Goal: Task Accomplishment & Management: Manage account settings

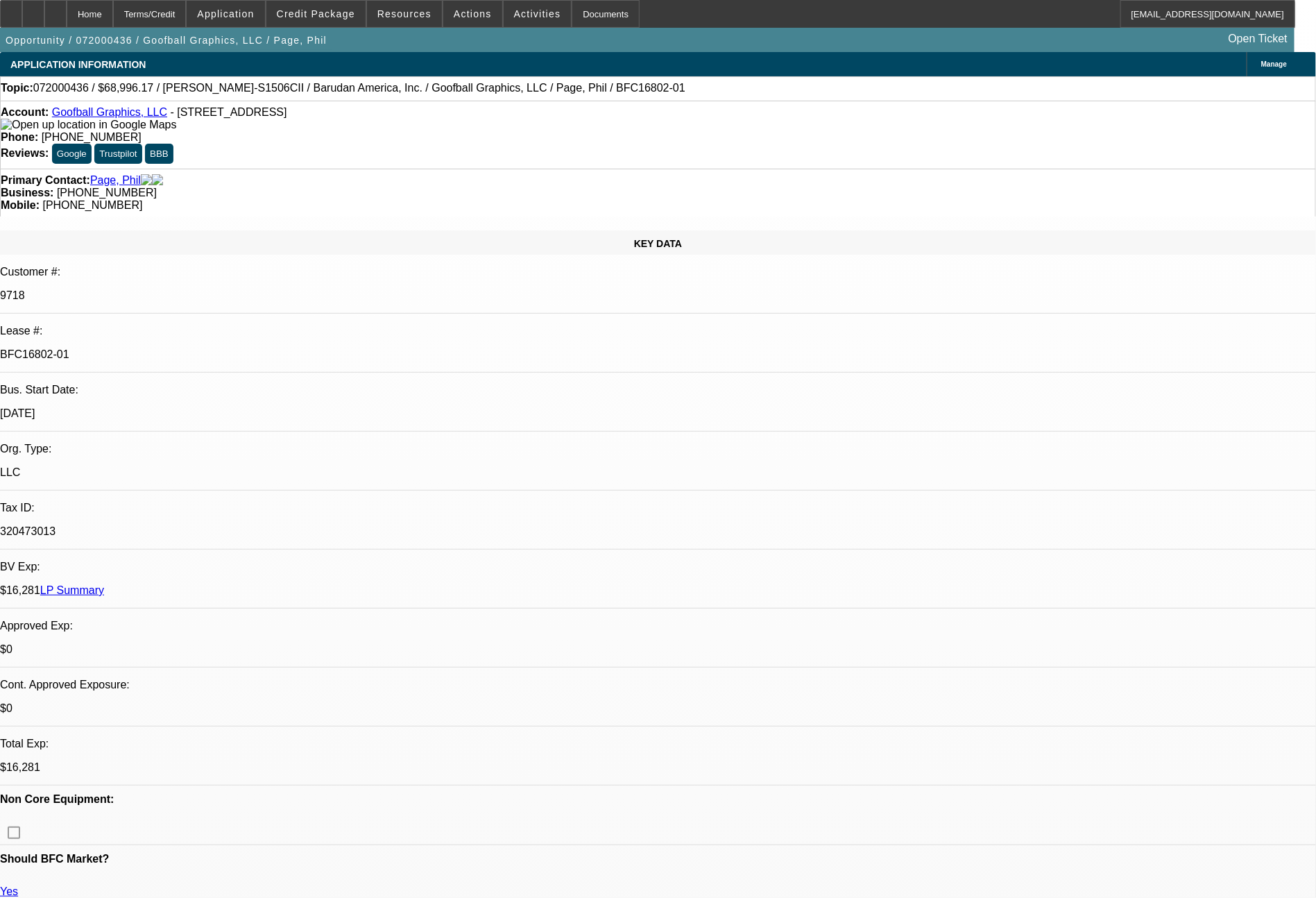
select select "0"
select select "2"
select select "0"
select select "2"
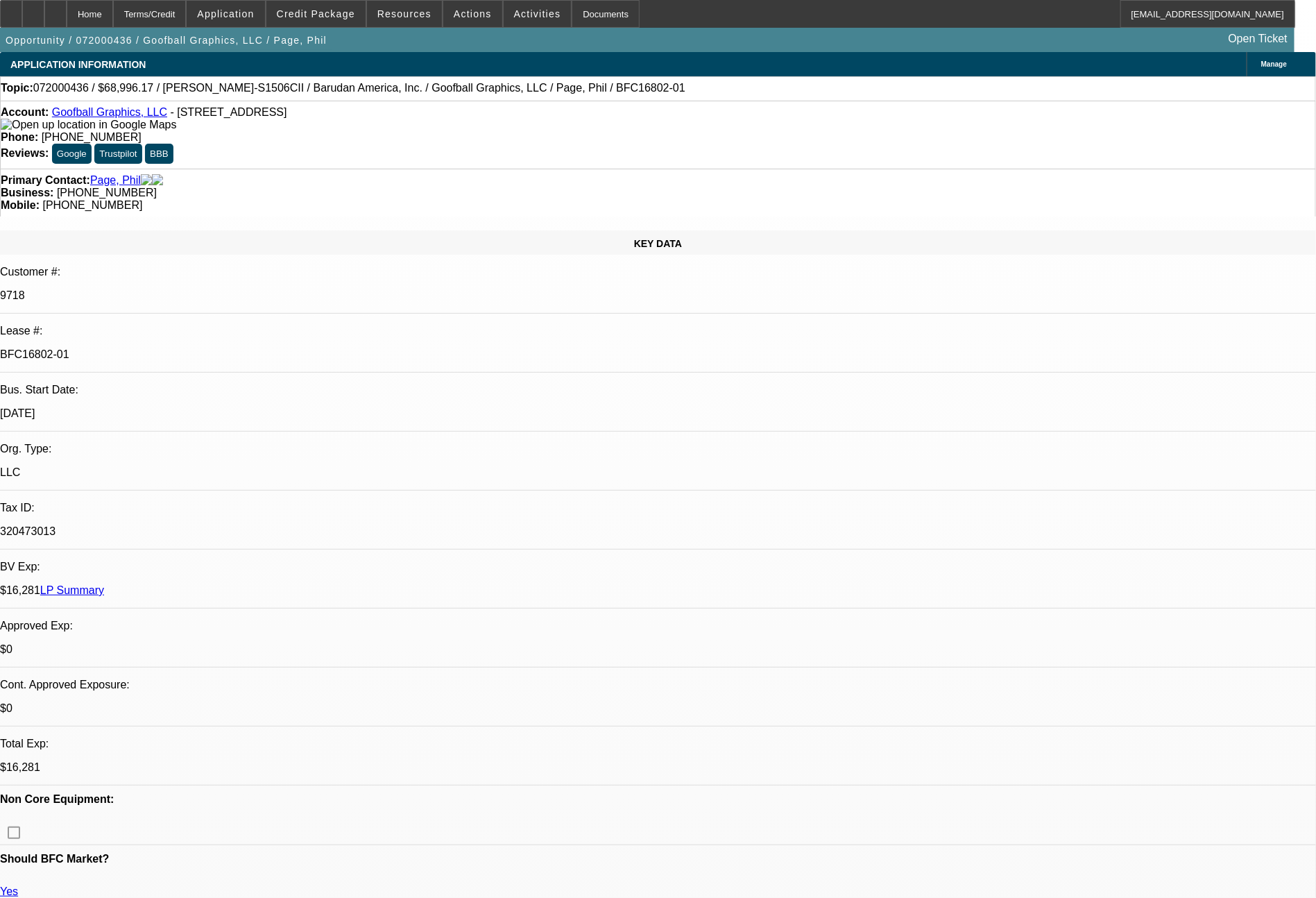
select select "0"
select select "2"
select select "0"
select select "2"
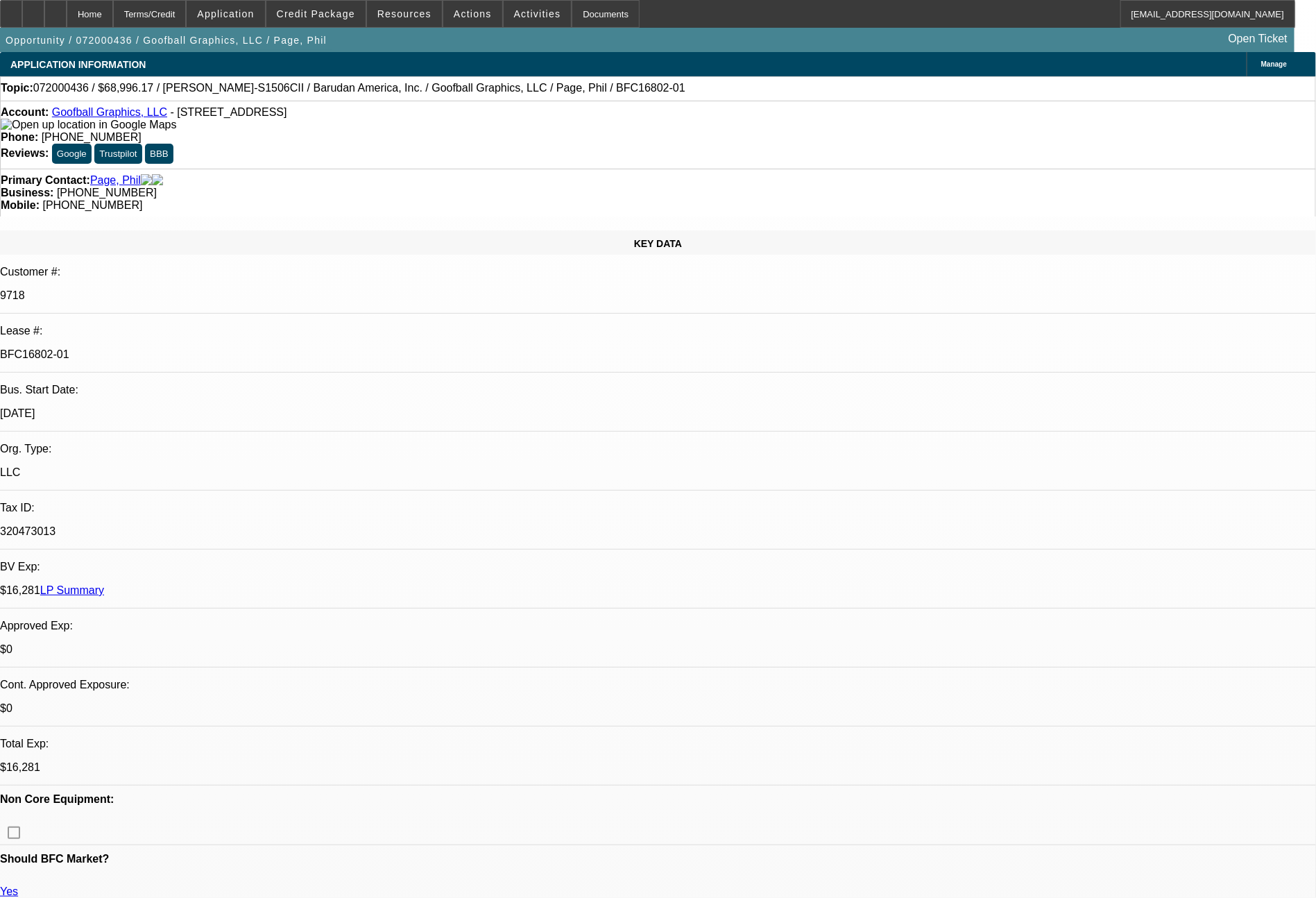
select select "0"
select select "2"
select select "0"
select select "2"
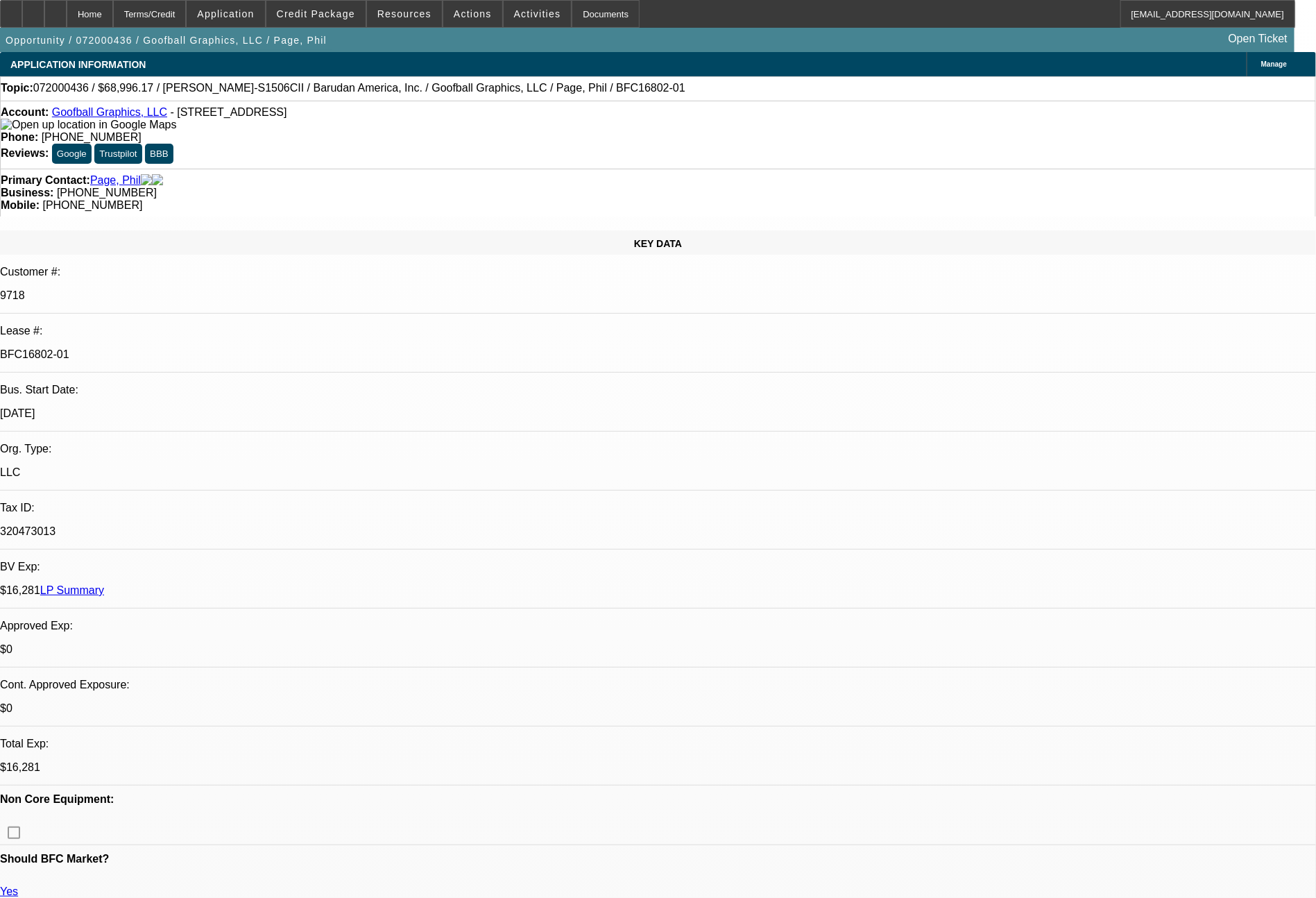
select select "0"
select select "2"
select select "0.1"
select select "4"
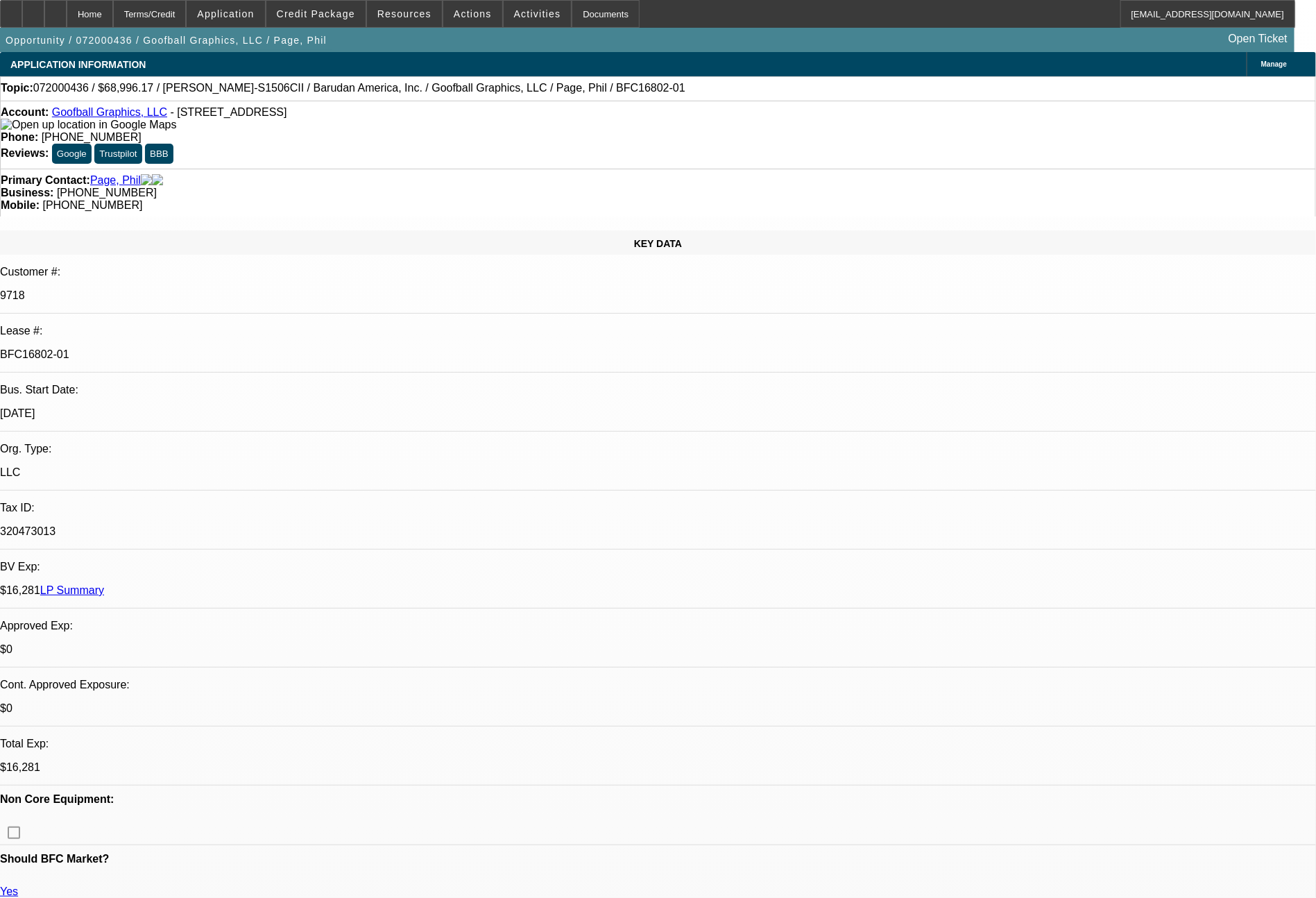
click at [104, 585] on link "LP Summary" at bounding box center [72, 590] width 64 height 12
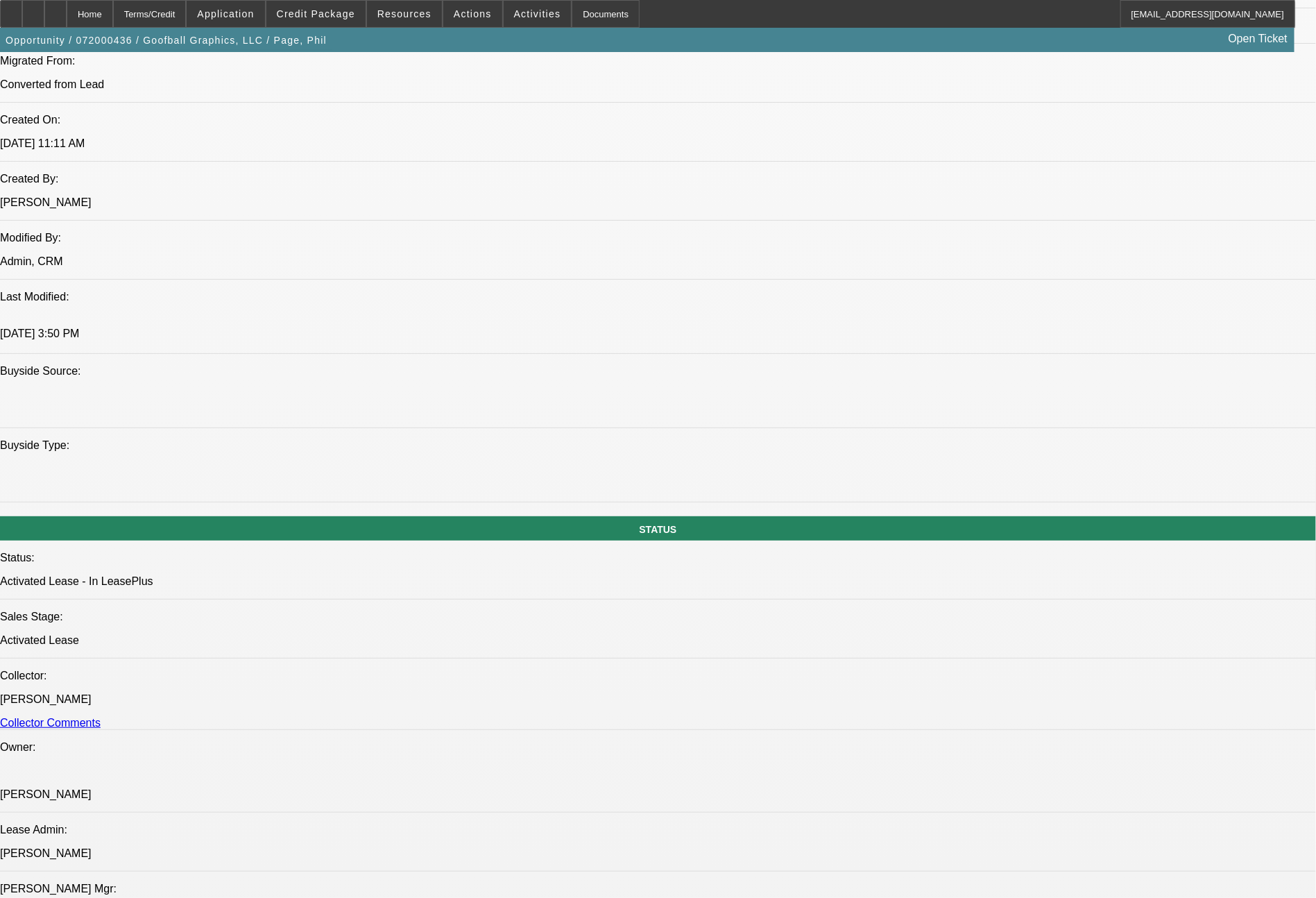
scroll to position [56, 0]
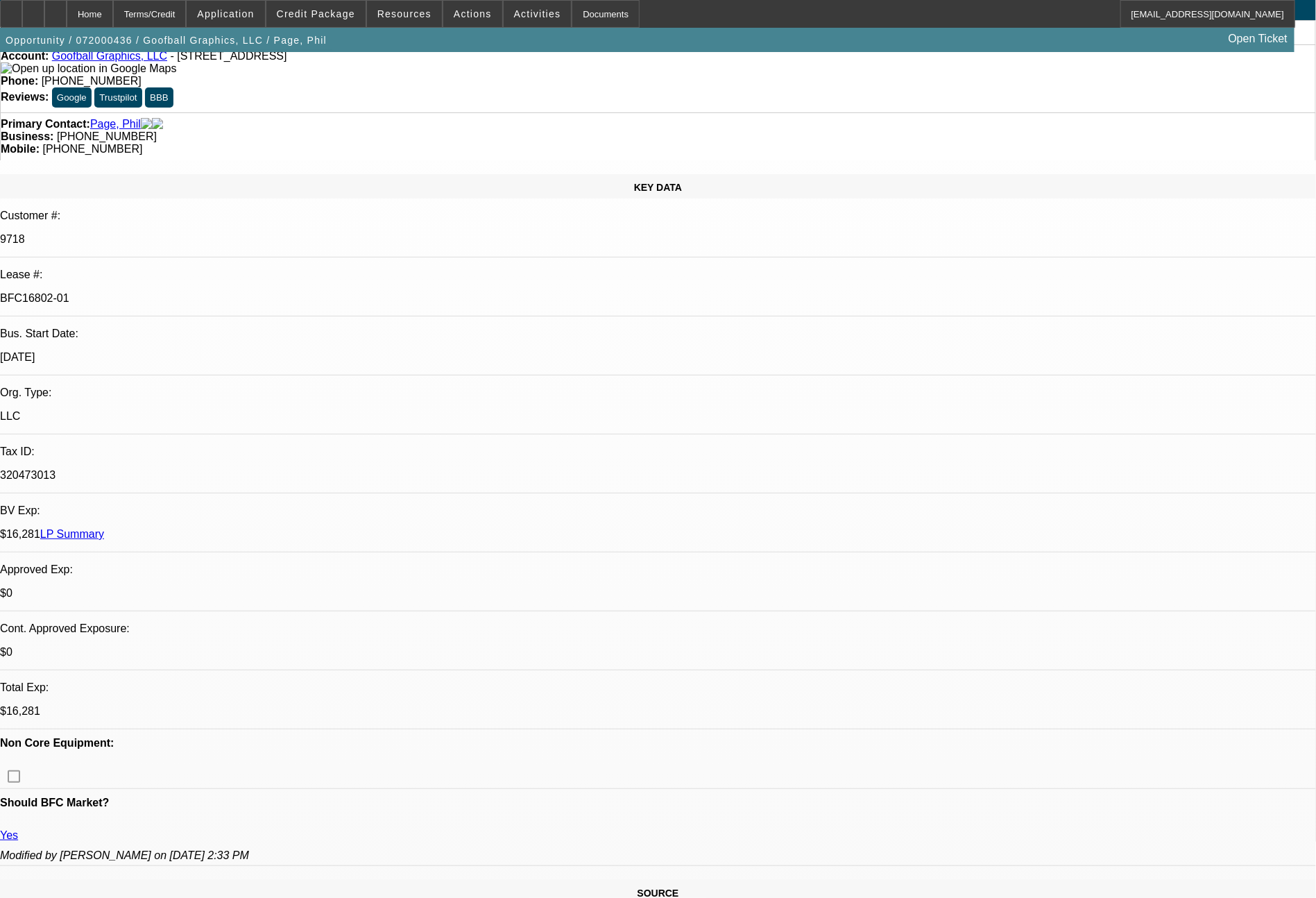
click at [104, 528] on link "LP Summary" at bounding box center [72, 534] width 64 height 12
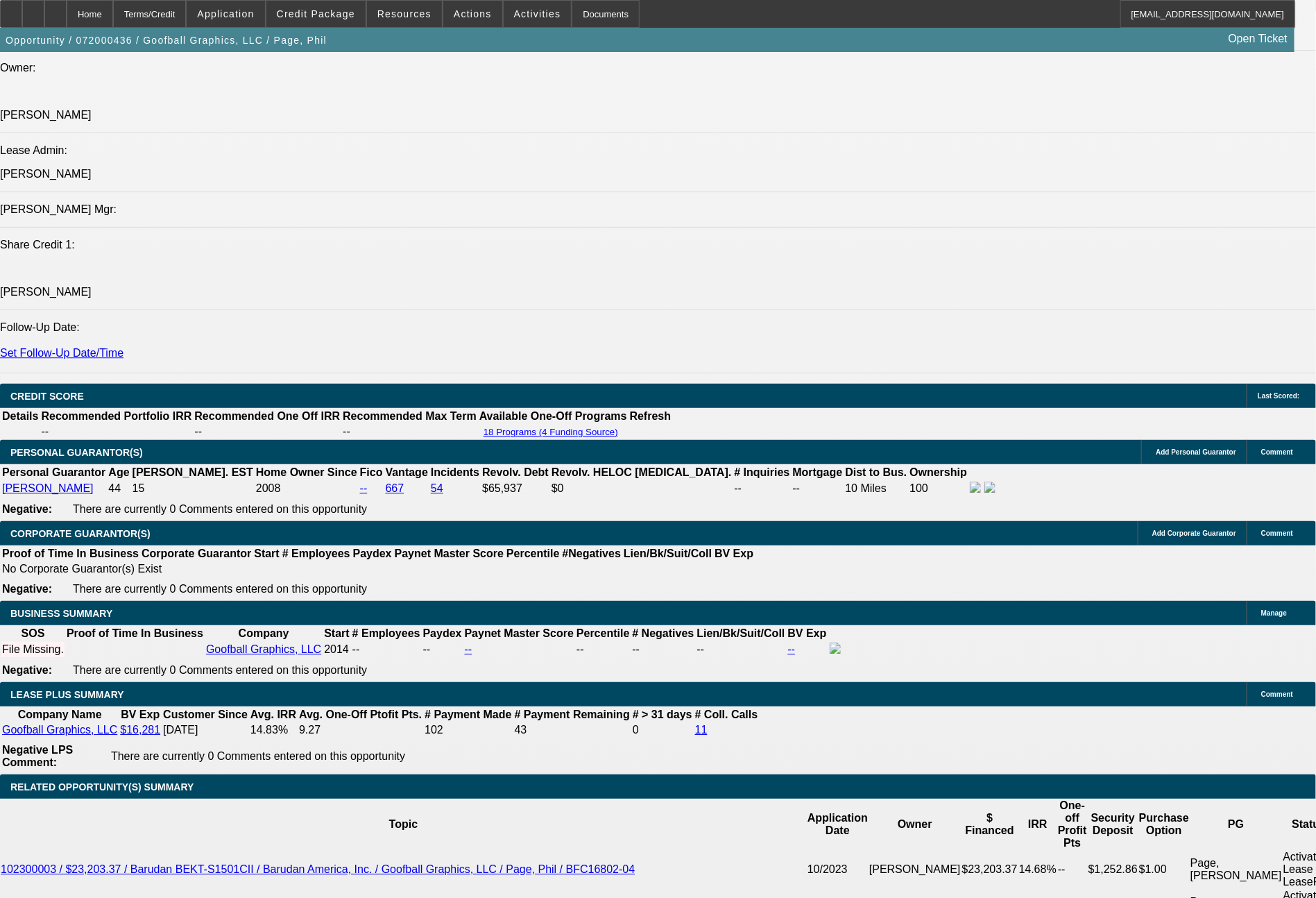
scroll to position [1908, 0]
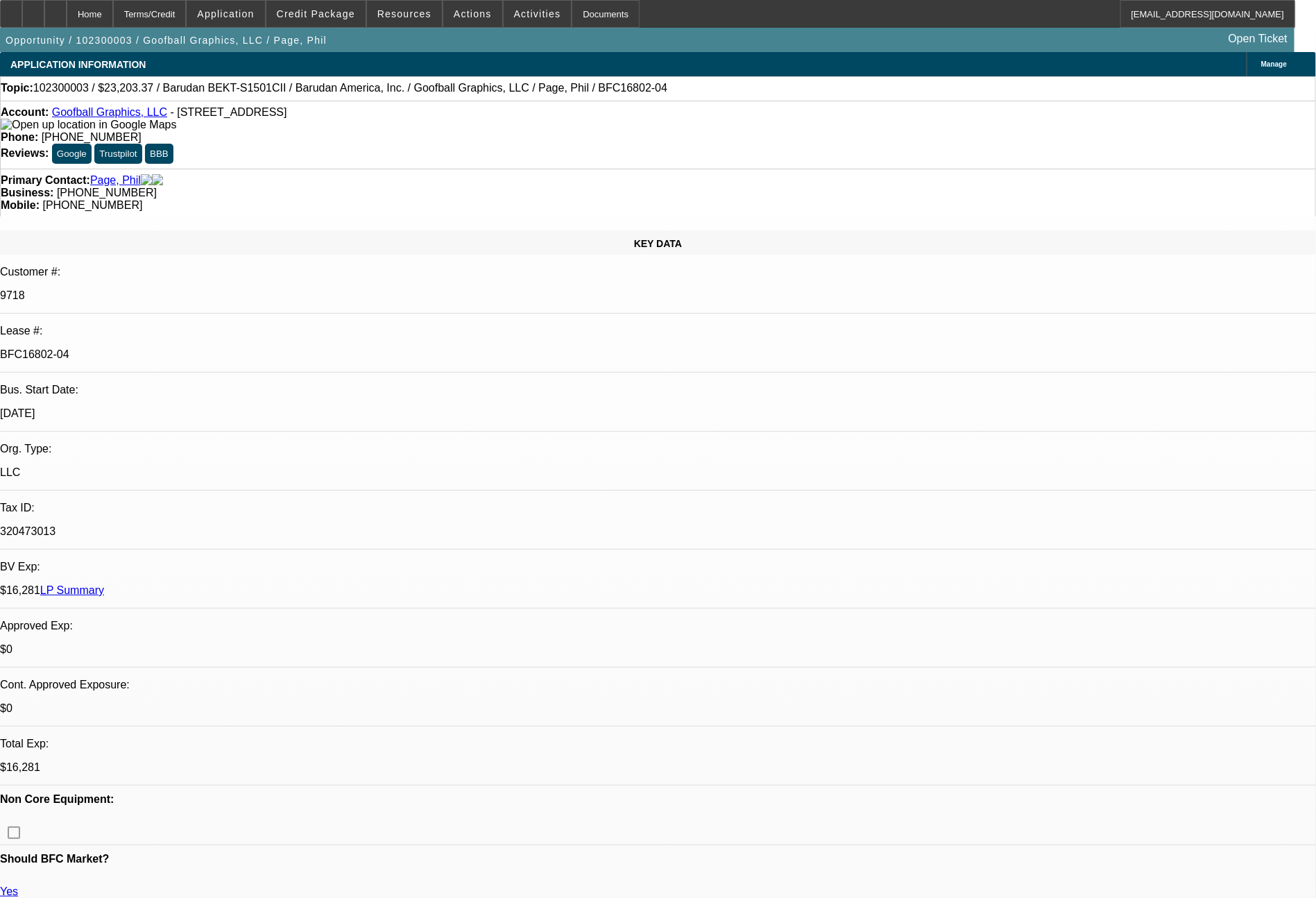
select select "0"
select select "2"
select select "0"
select select "2"
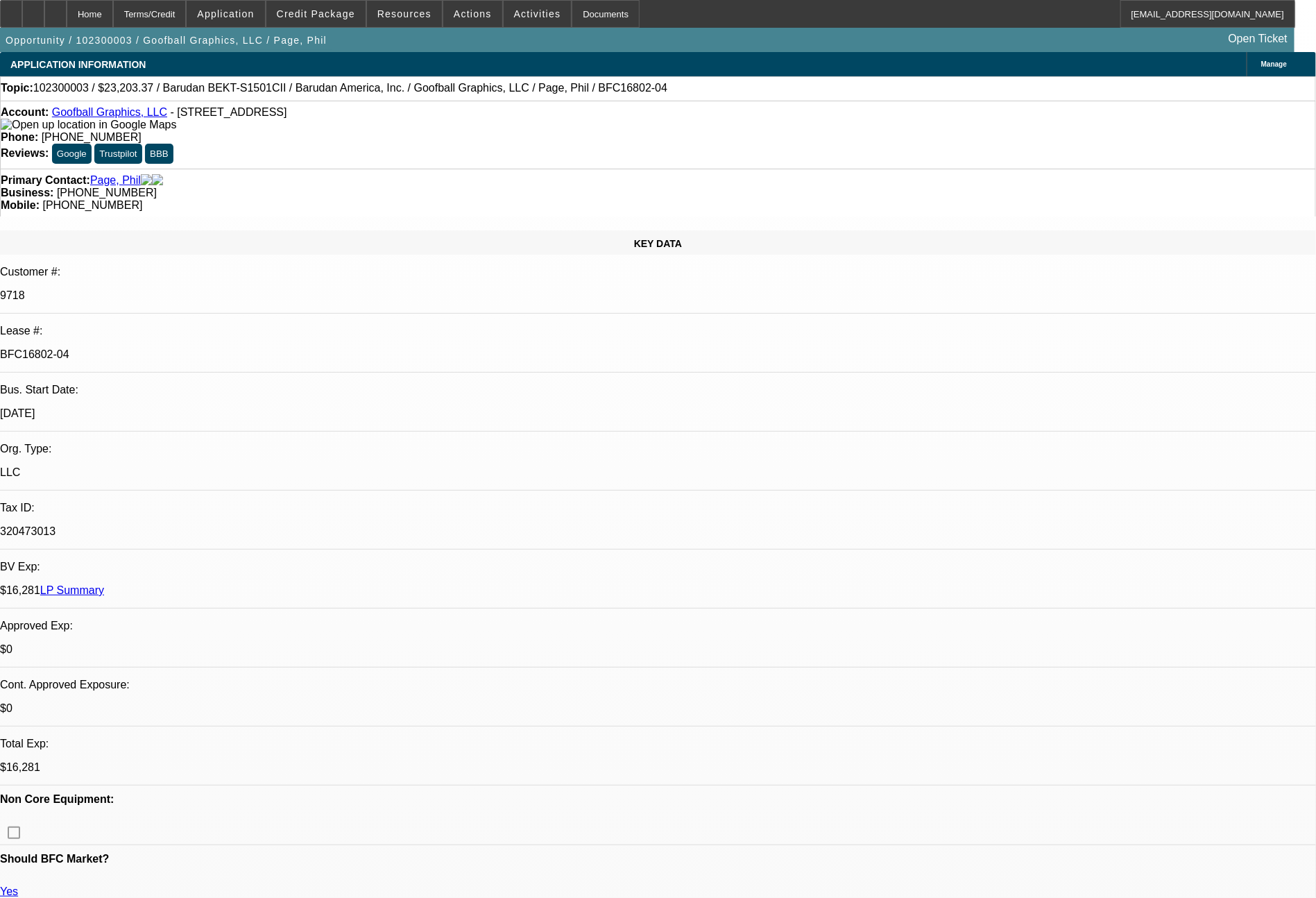
select select "0"
select select "2"
select select "0"
select select "2"
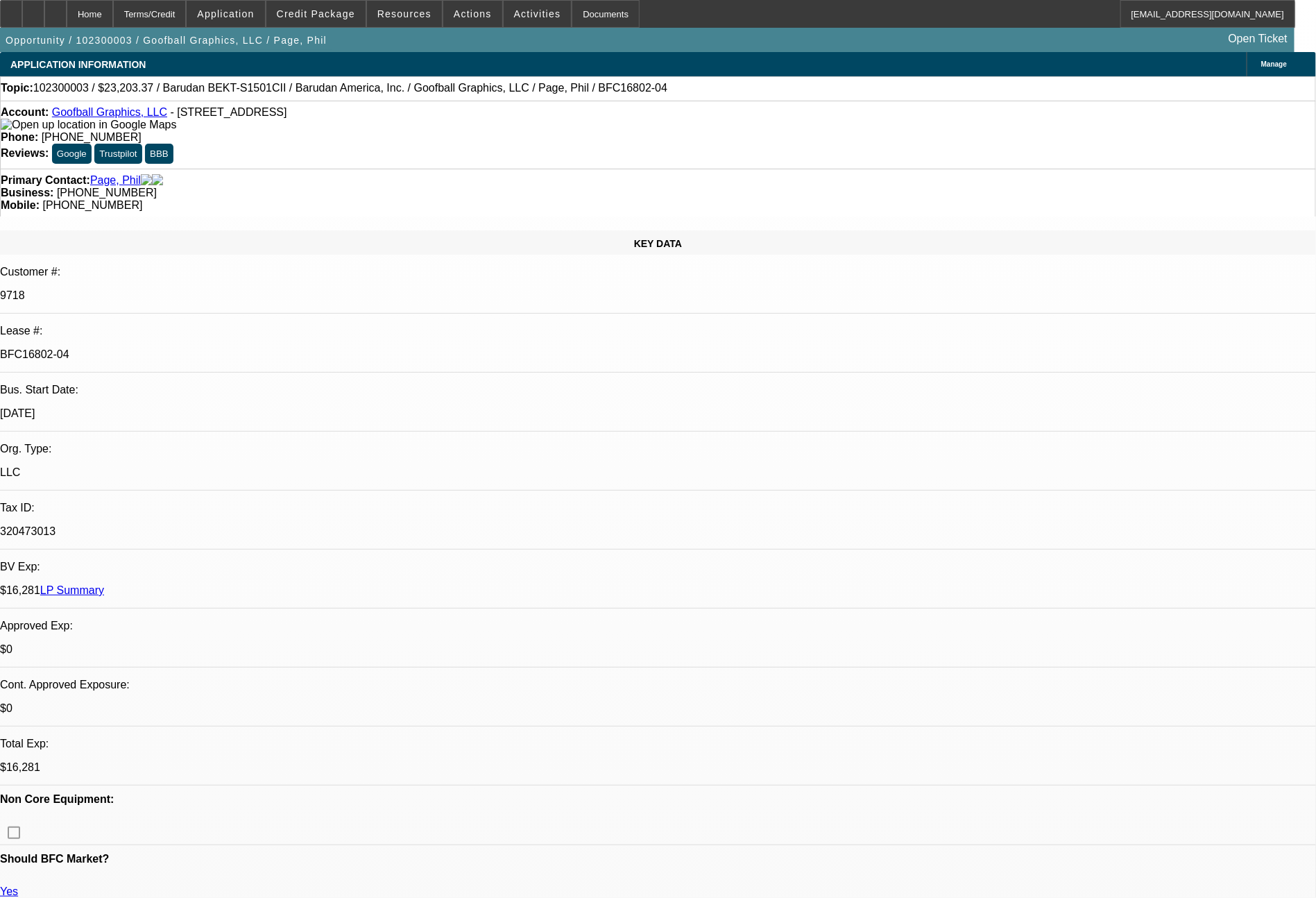
select select "0"
select select "2"
select select "0"
select select "2"
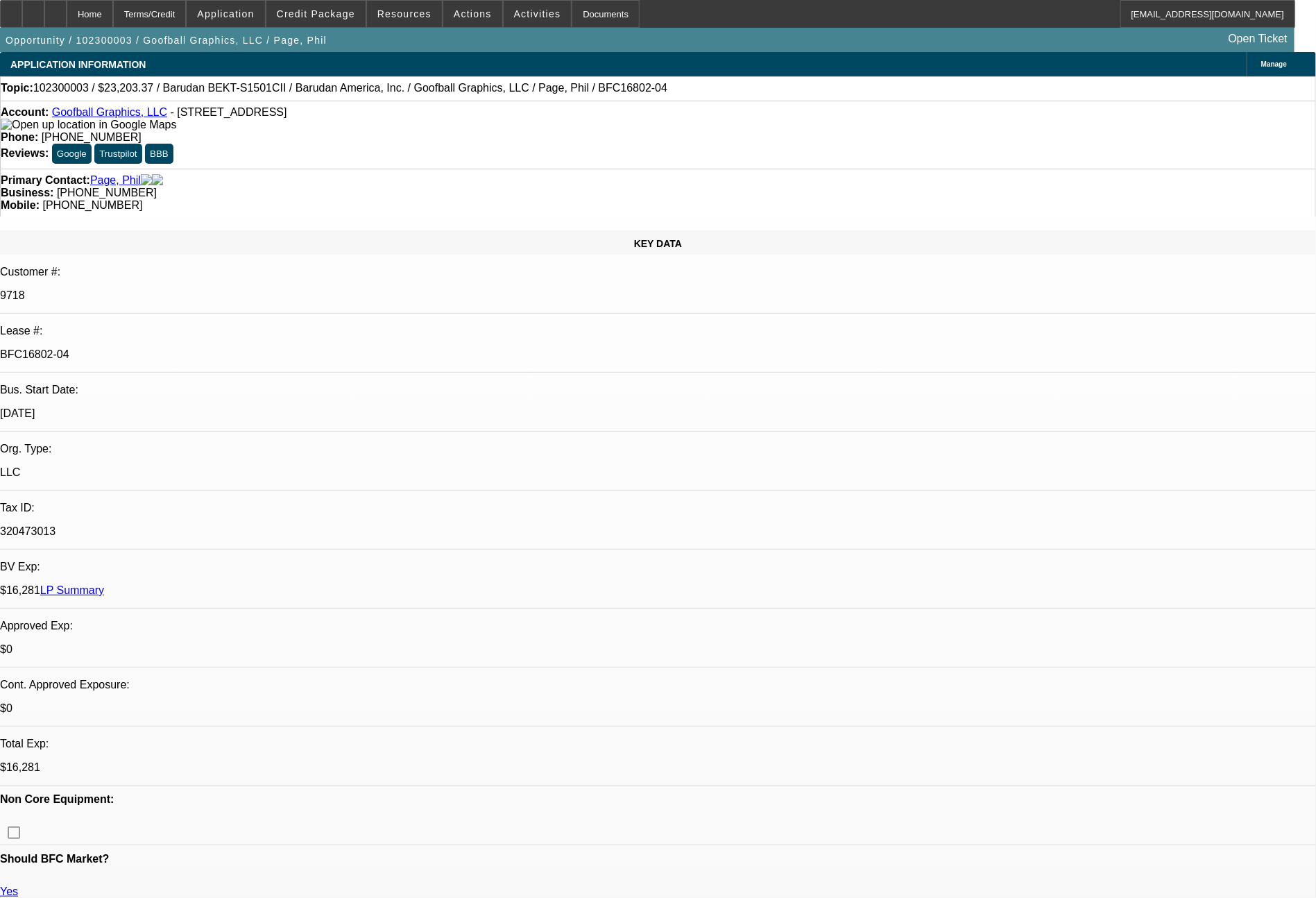
select select "0"
select select "2"
select select "0"
select select "2"
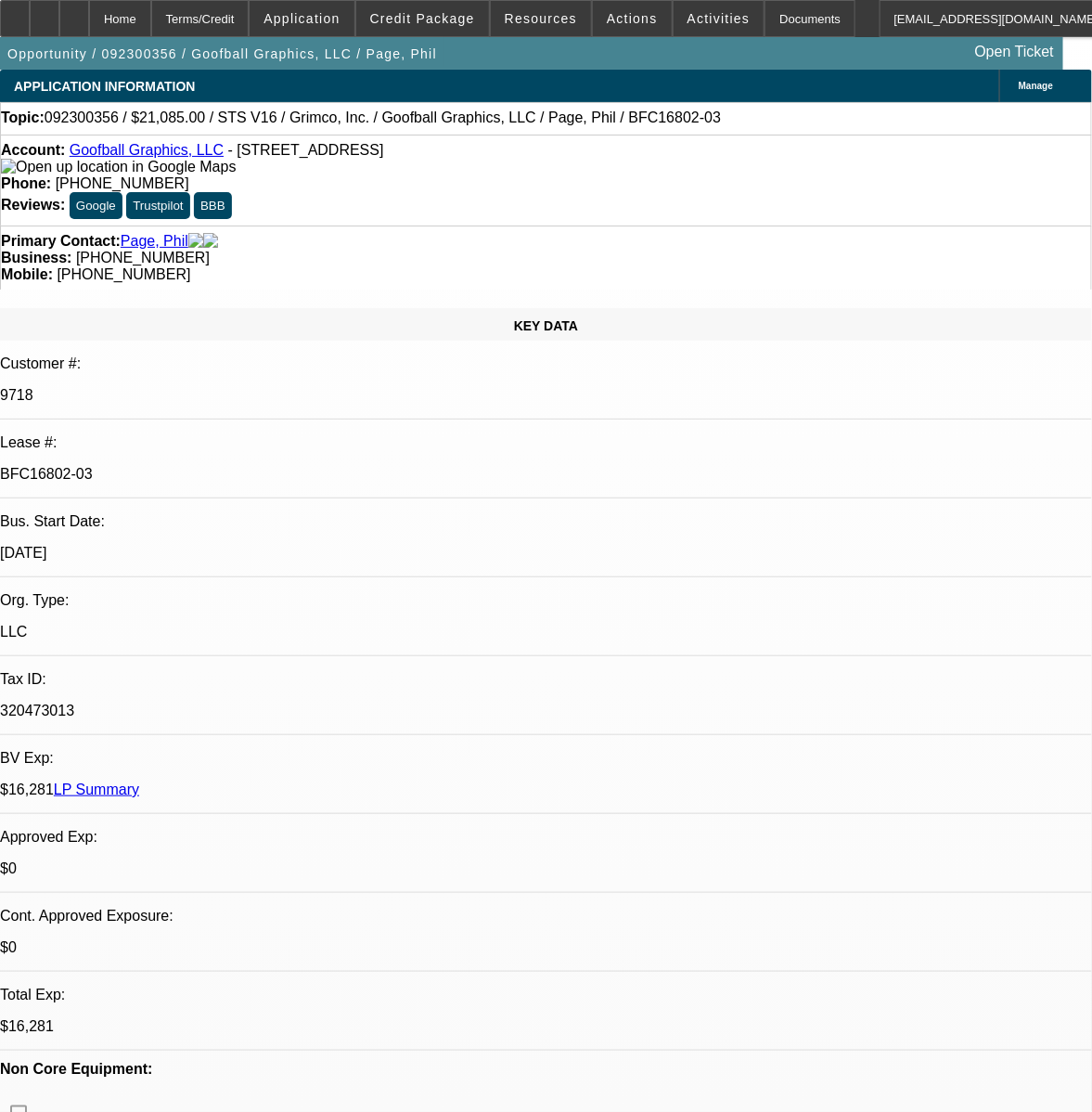
select select "0"
select select "2"
select select "0"
select select "2"
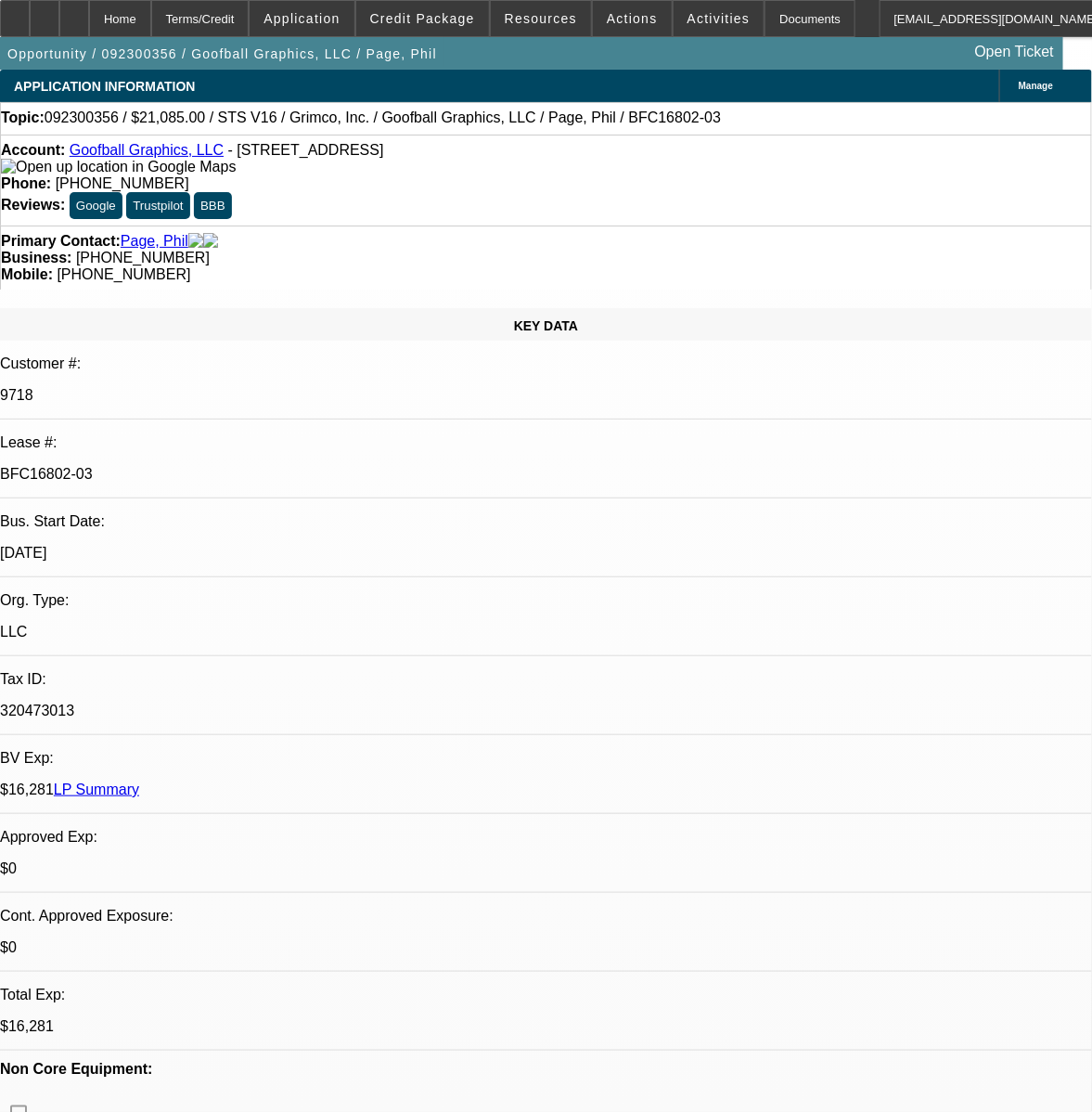
select select "0"
select select "2"
select select "0"
select select "2"
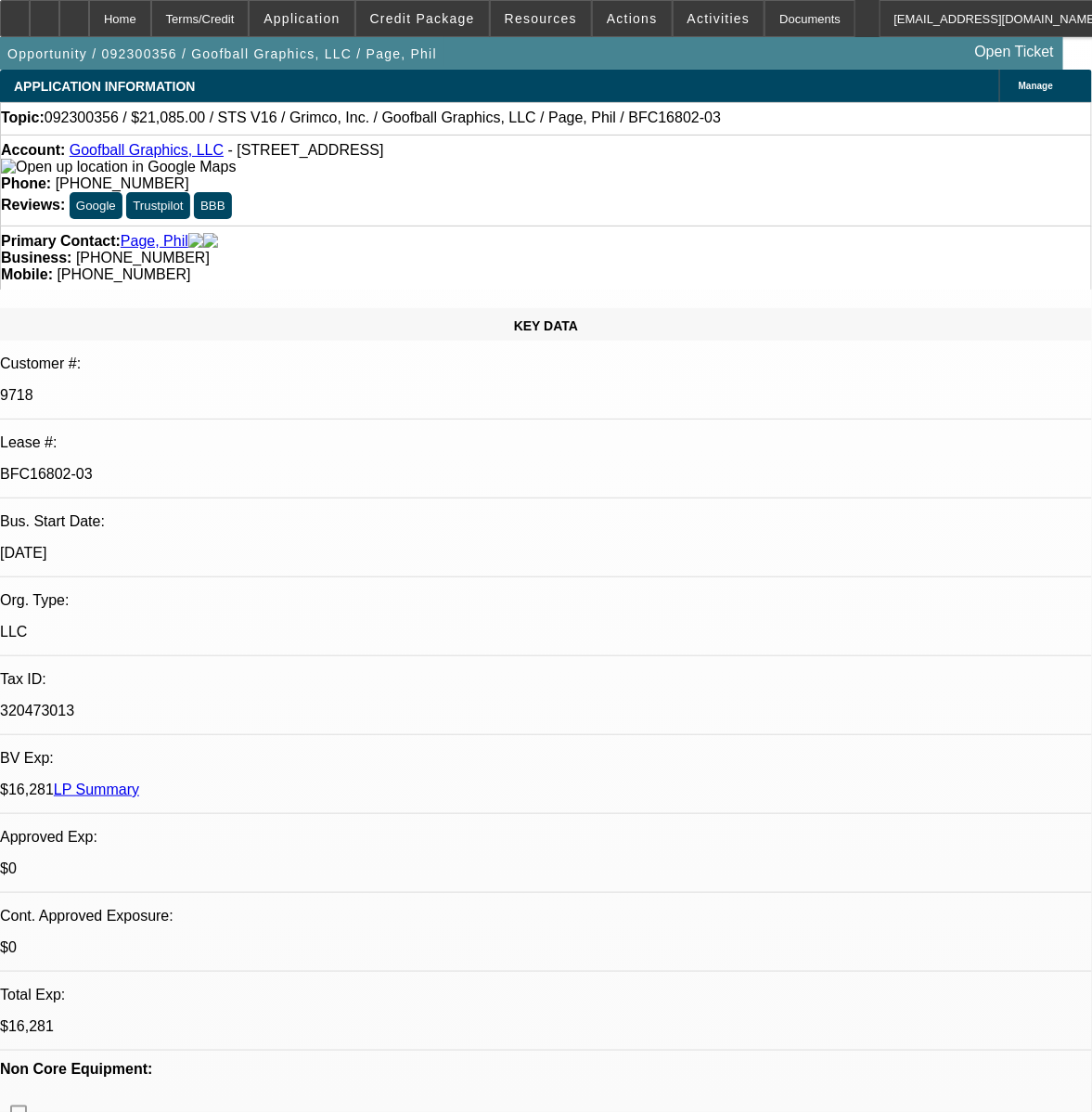
select select "0"
select select "2"
select select "0"
select select "2"
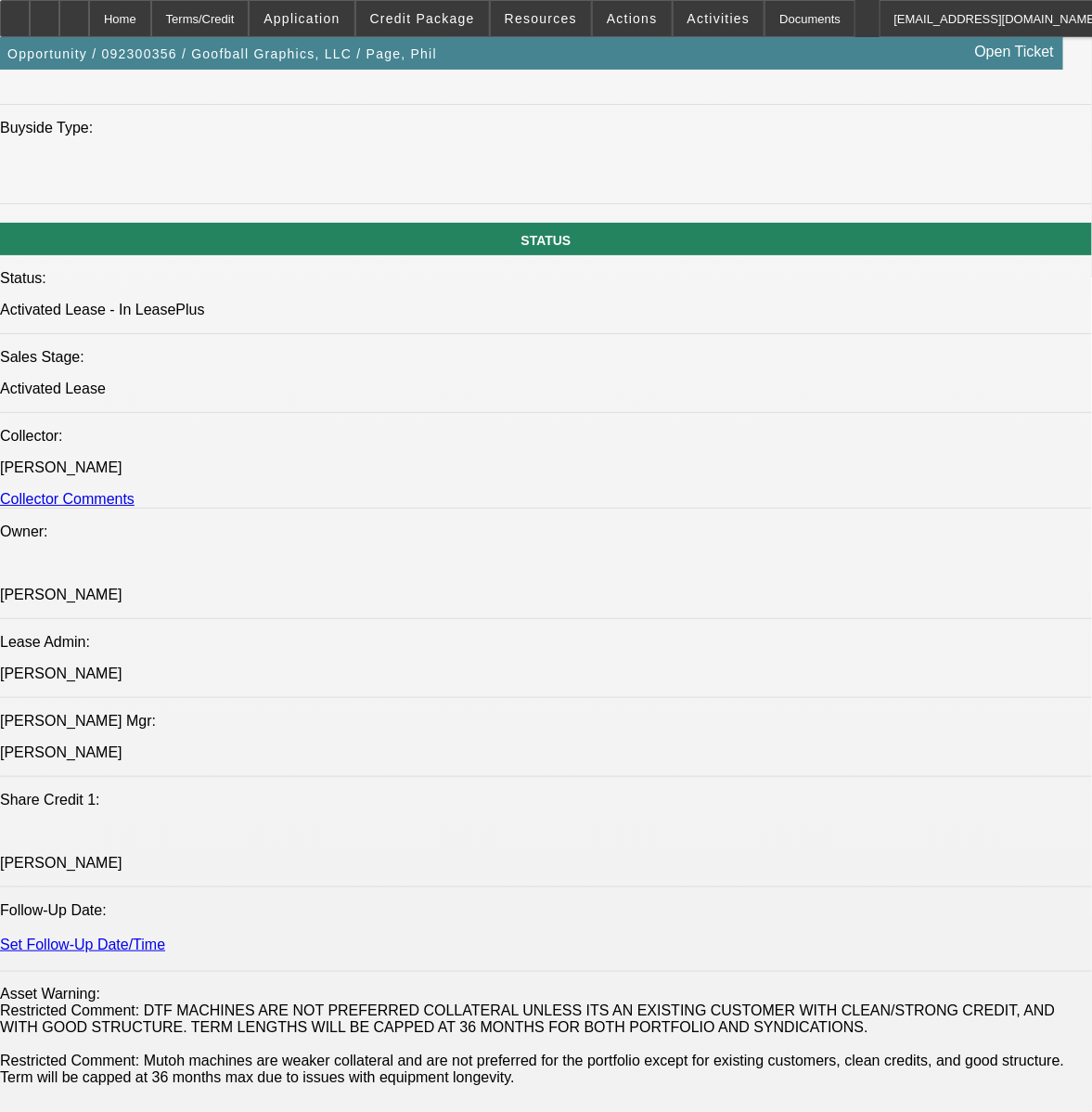
scroll to position [2918, 0]
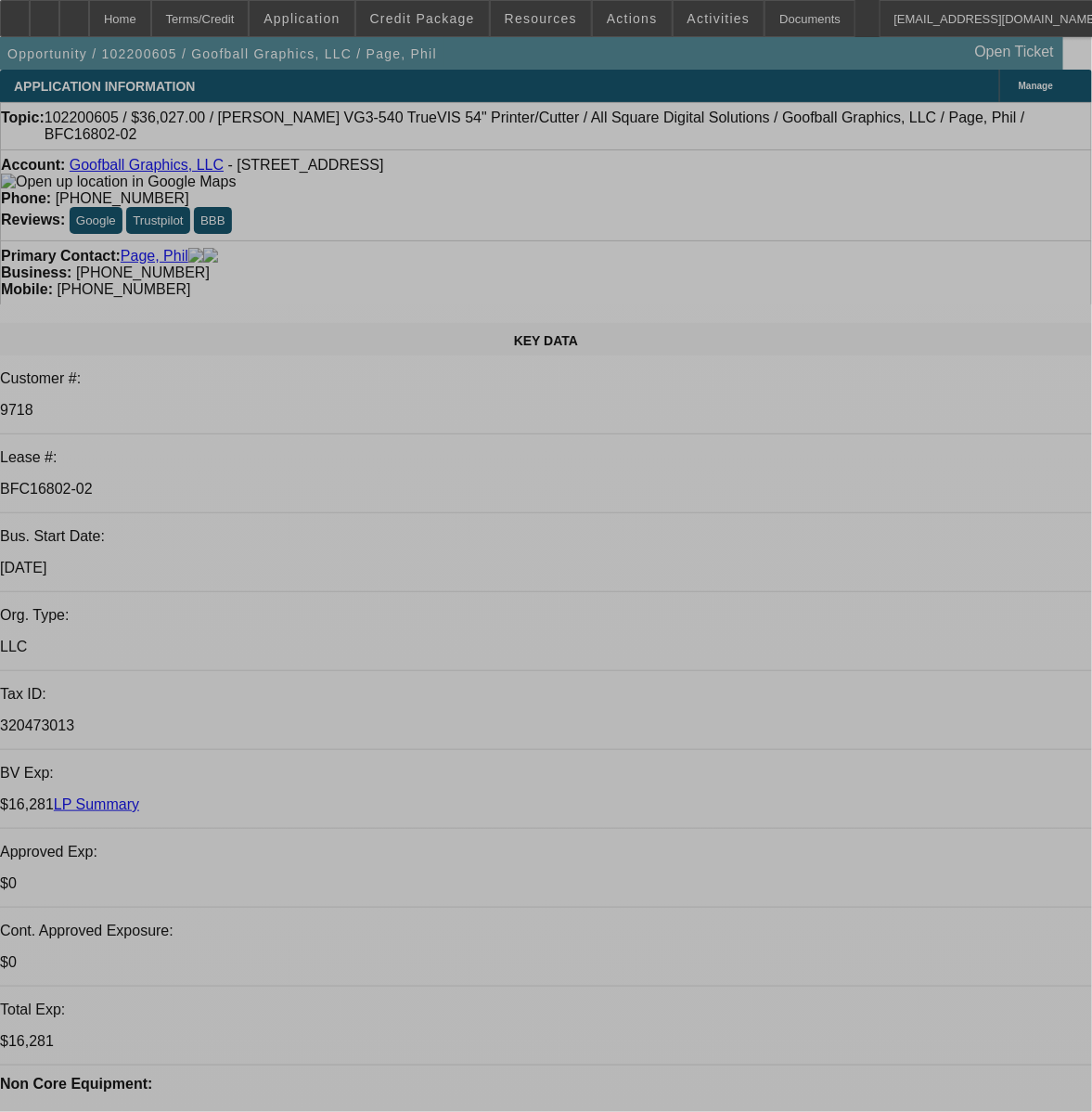
select select "0"
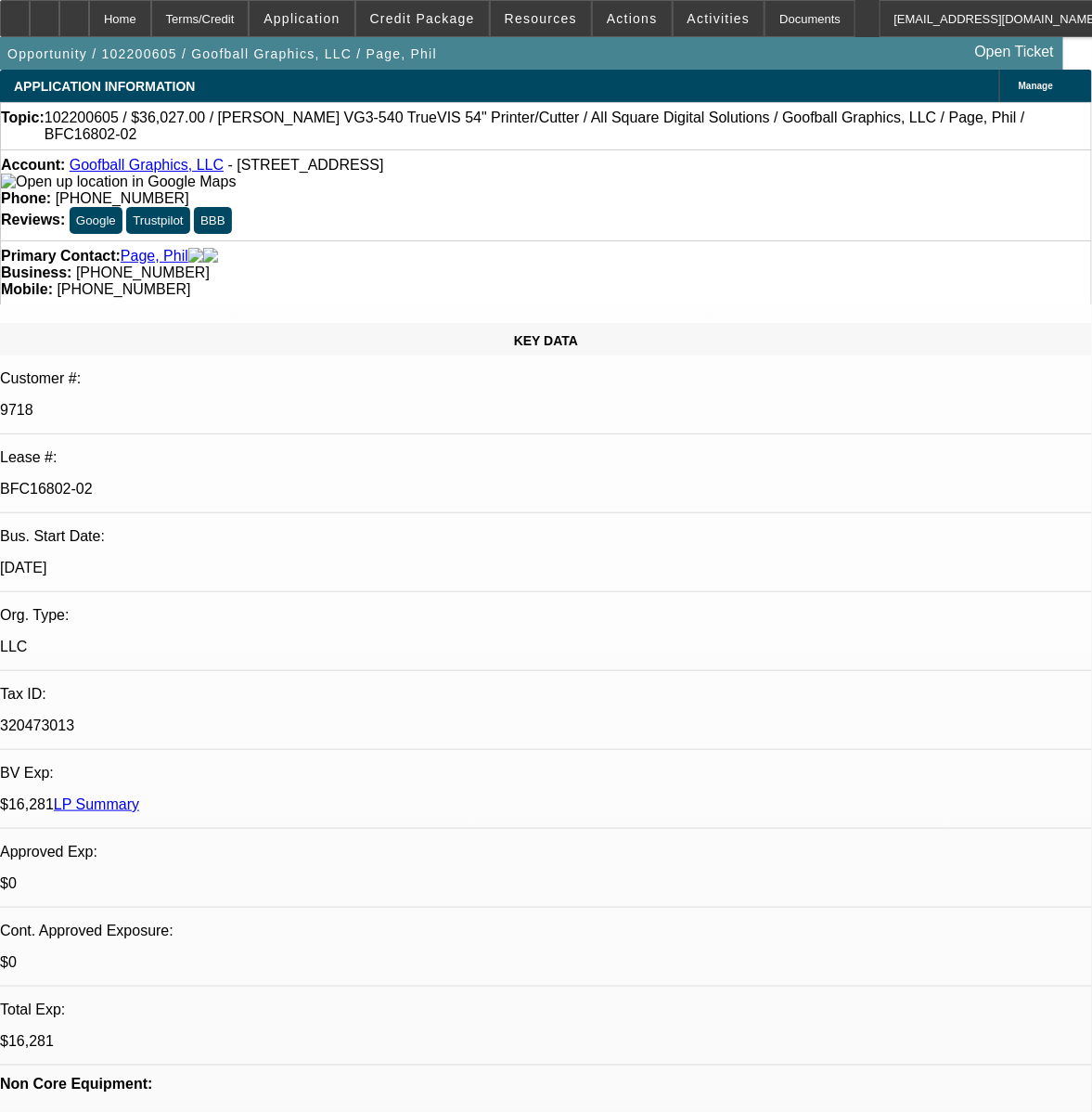
select select "0"
select select "2"
select select "0"
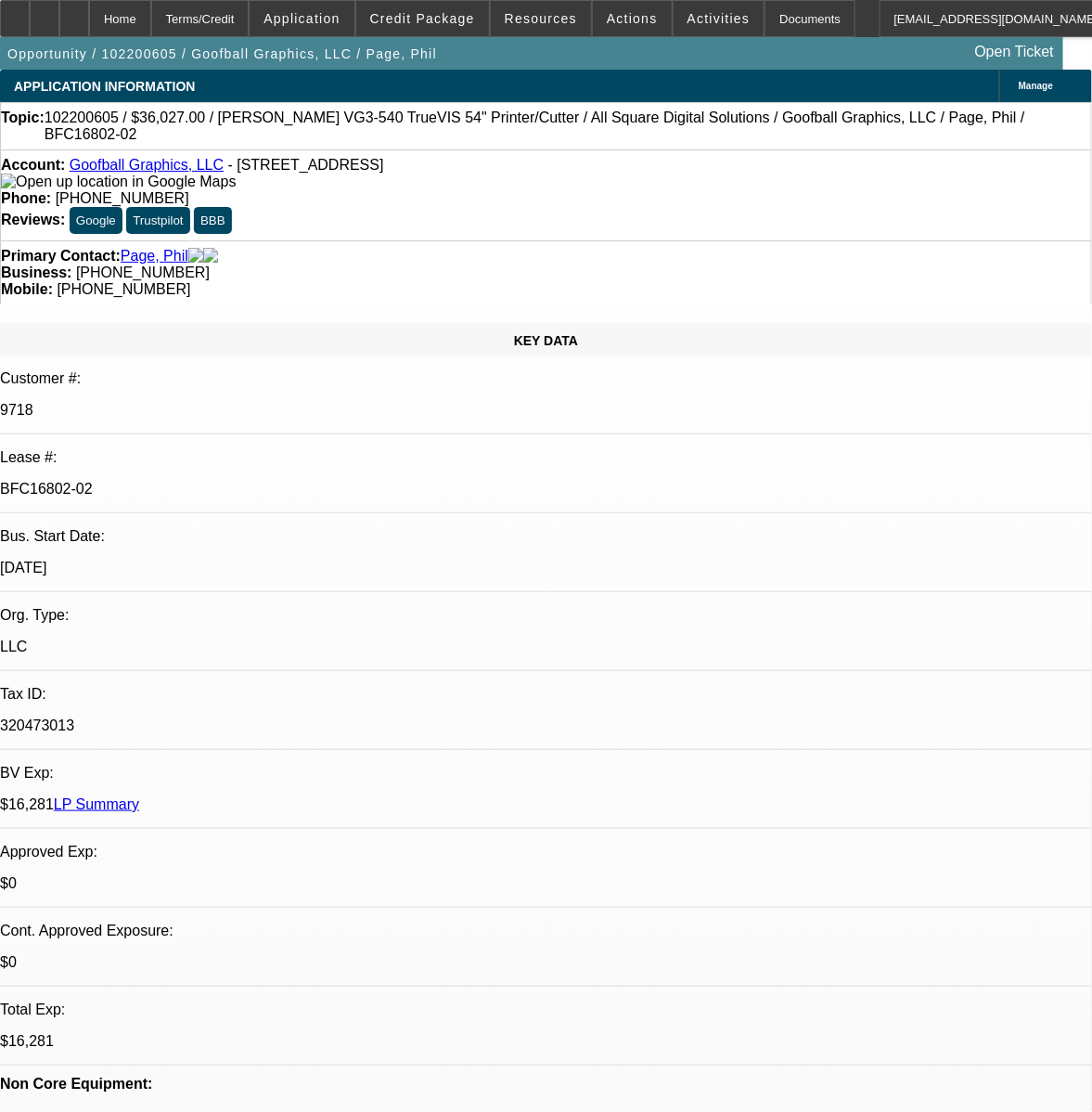
select select "0"
select select "2"
select select "0"
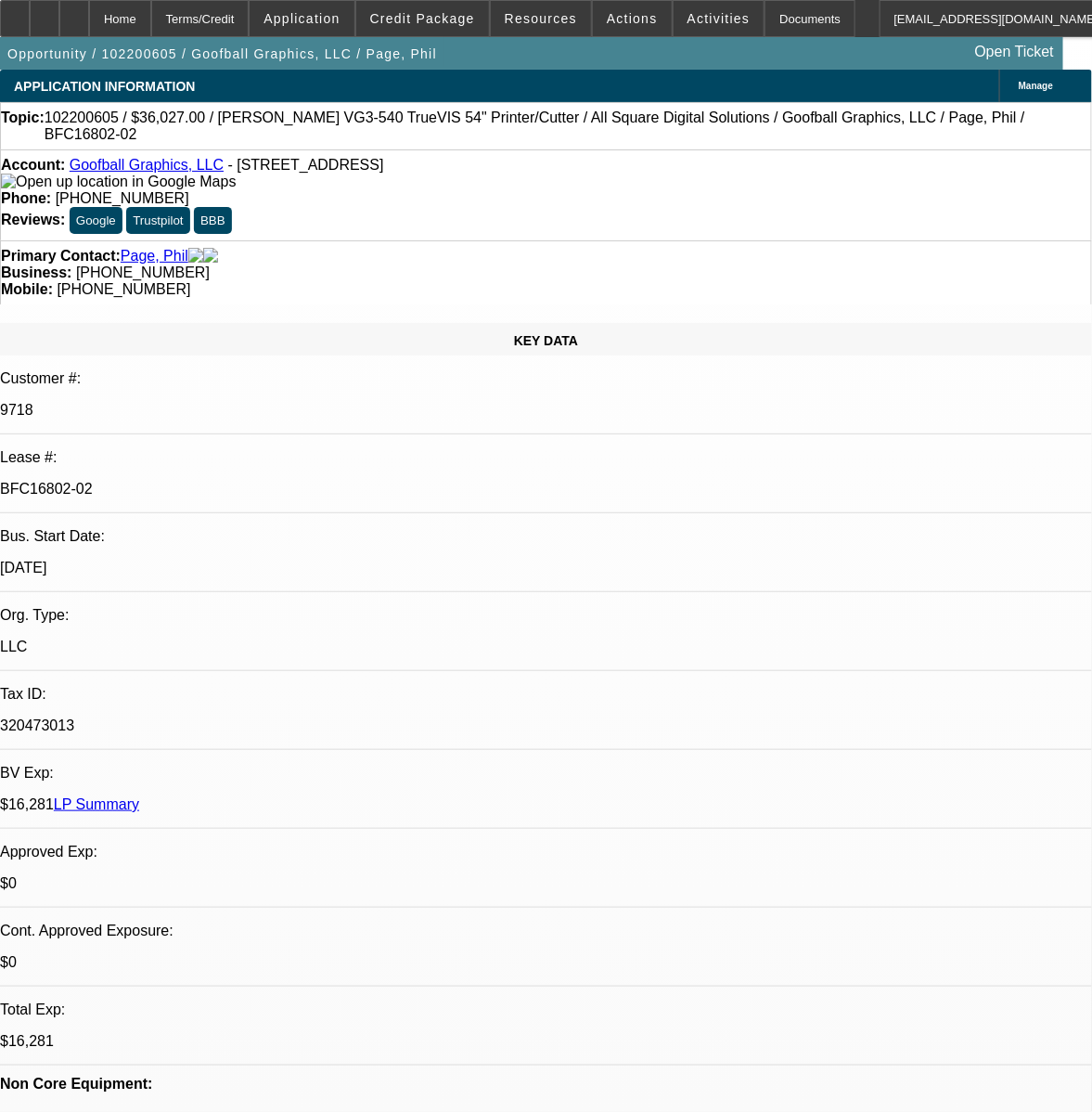
select select "2"
select select "0"
select select "2"
select select "0"
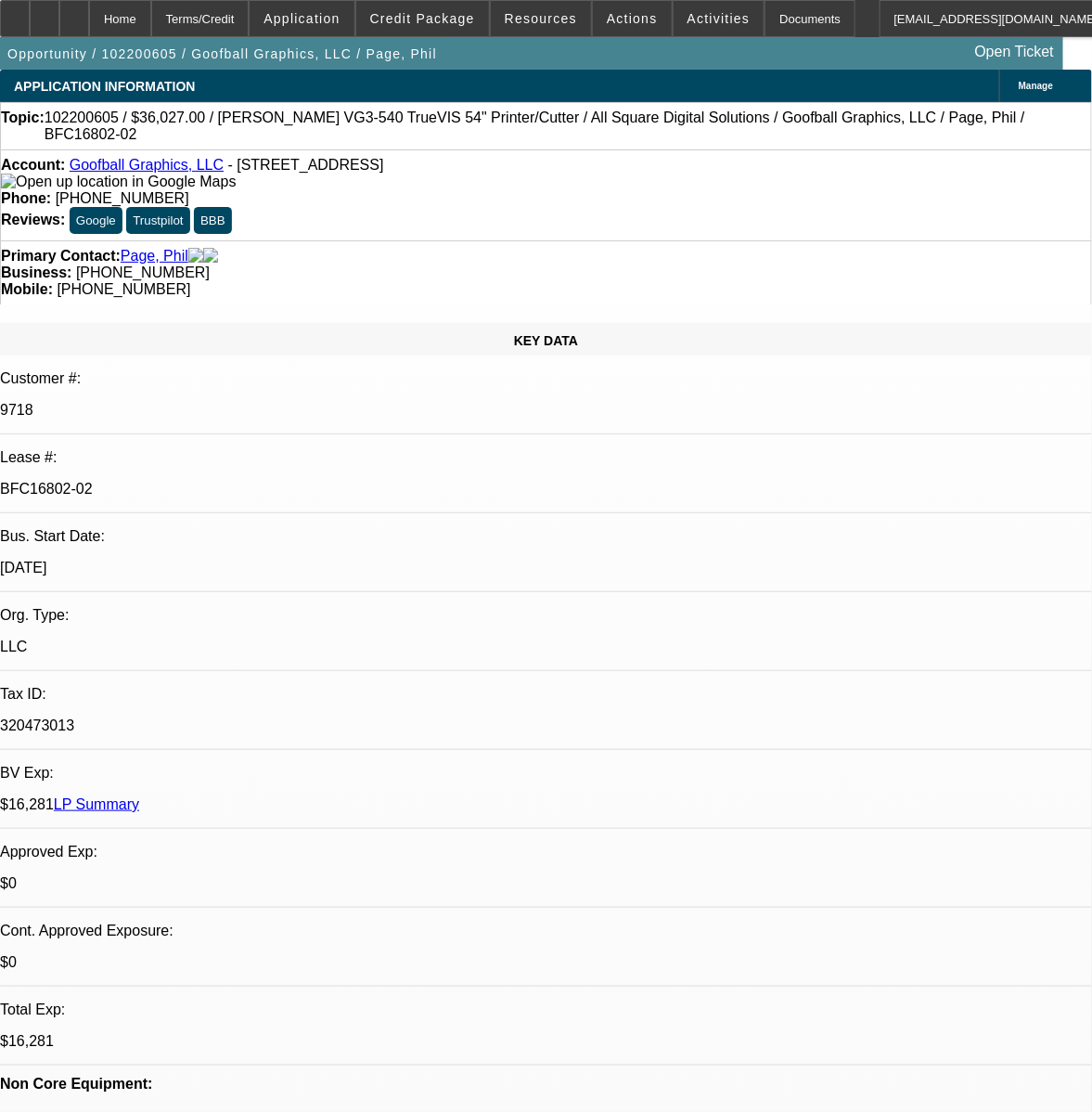
select select "2"
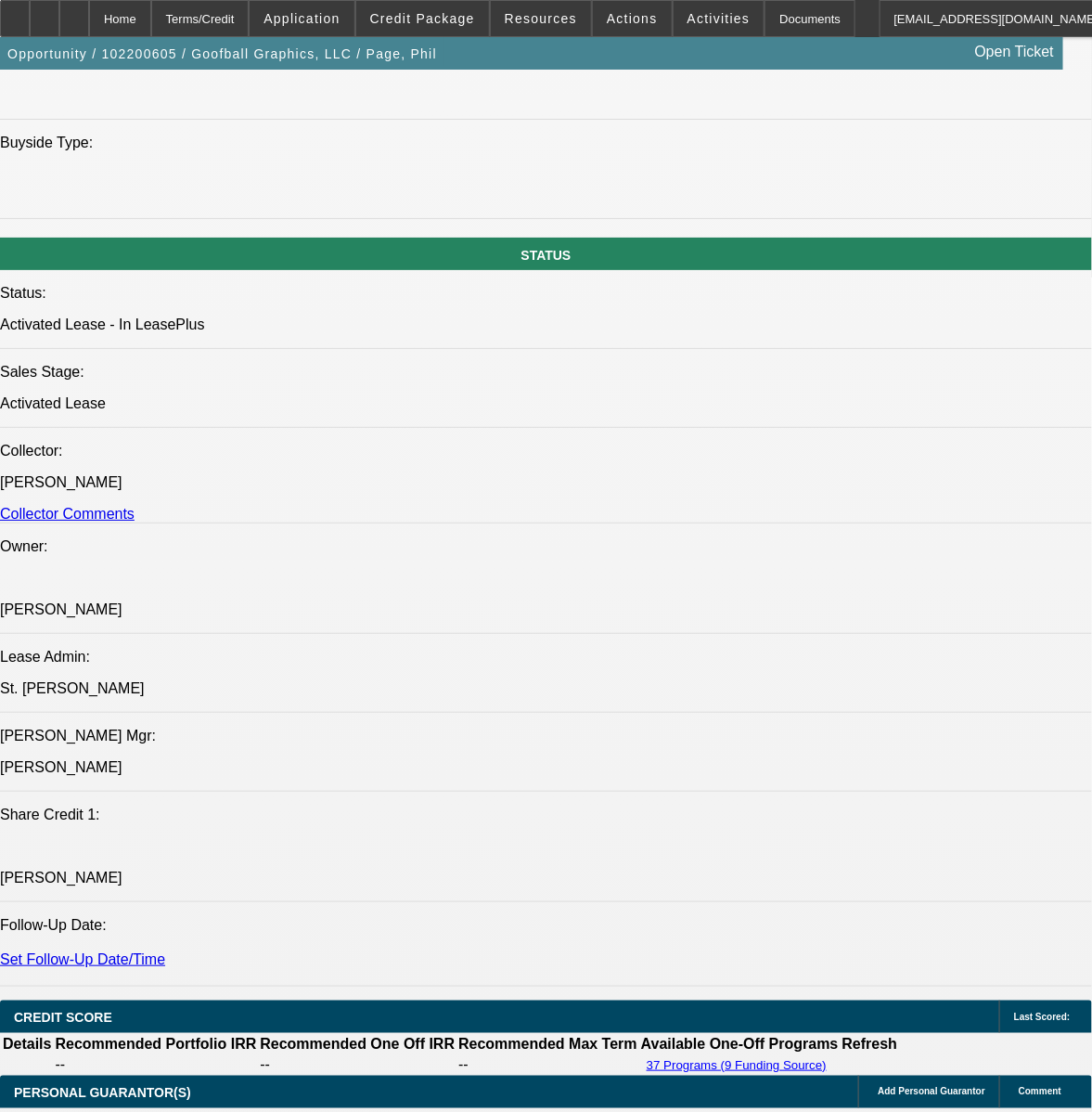
scroll to position [2918, 0]
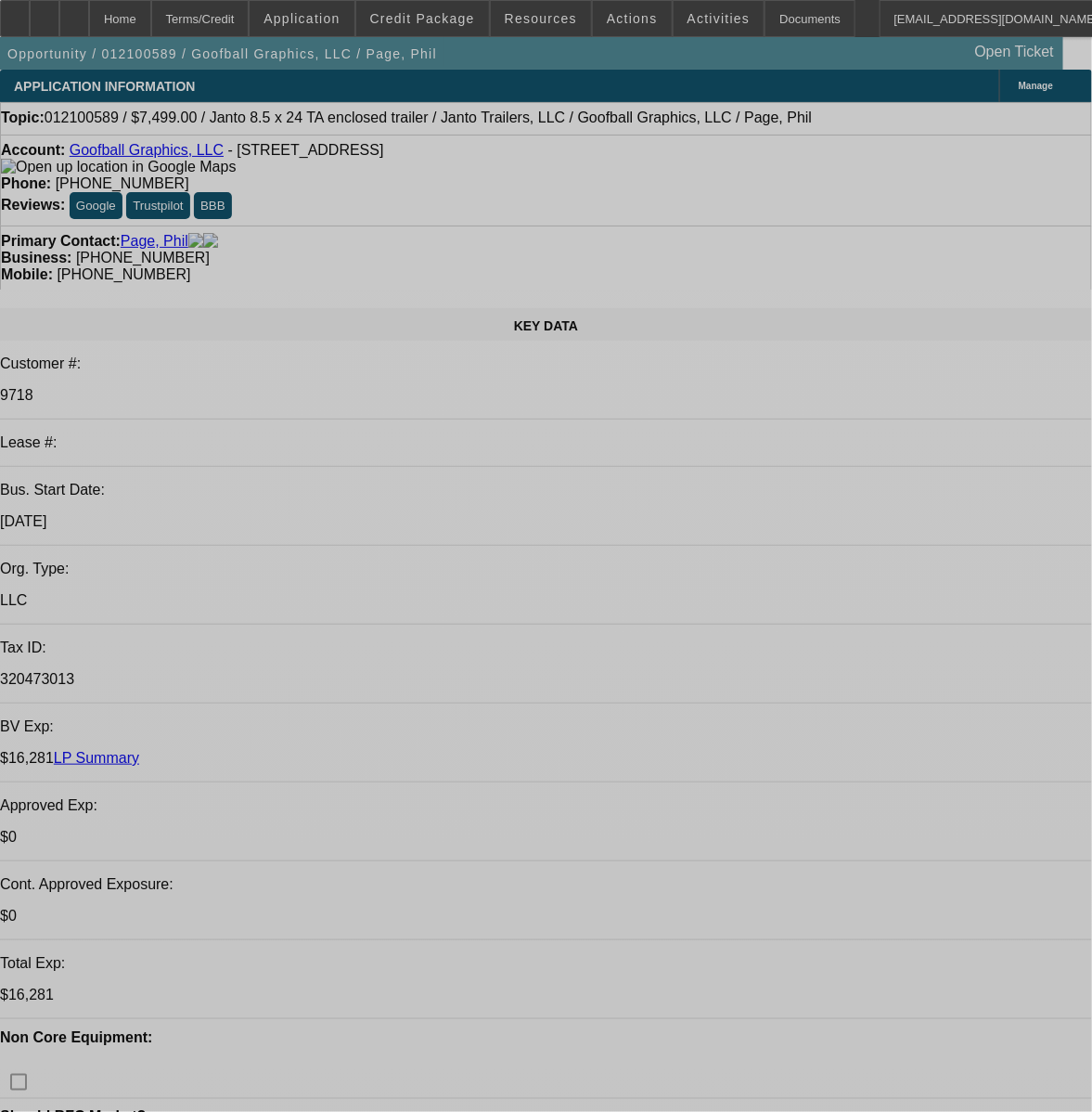
select select "0"
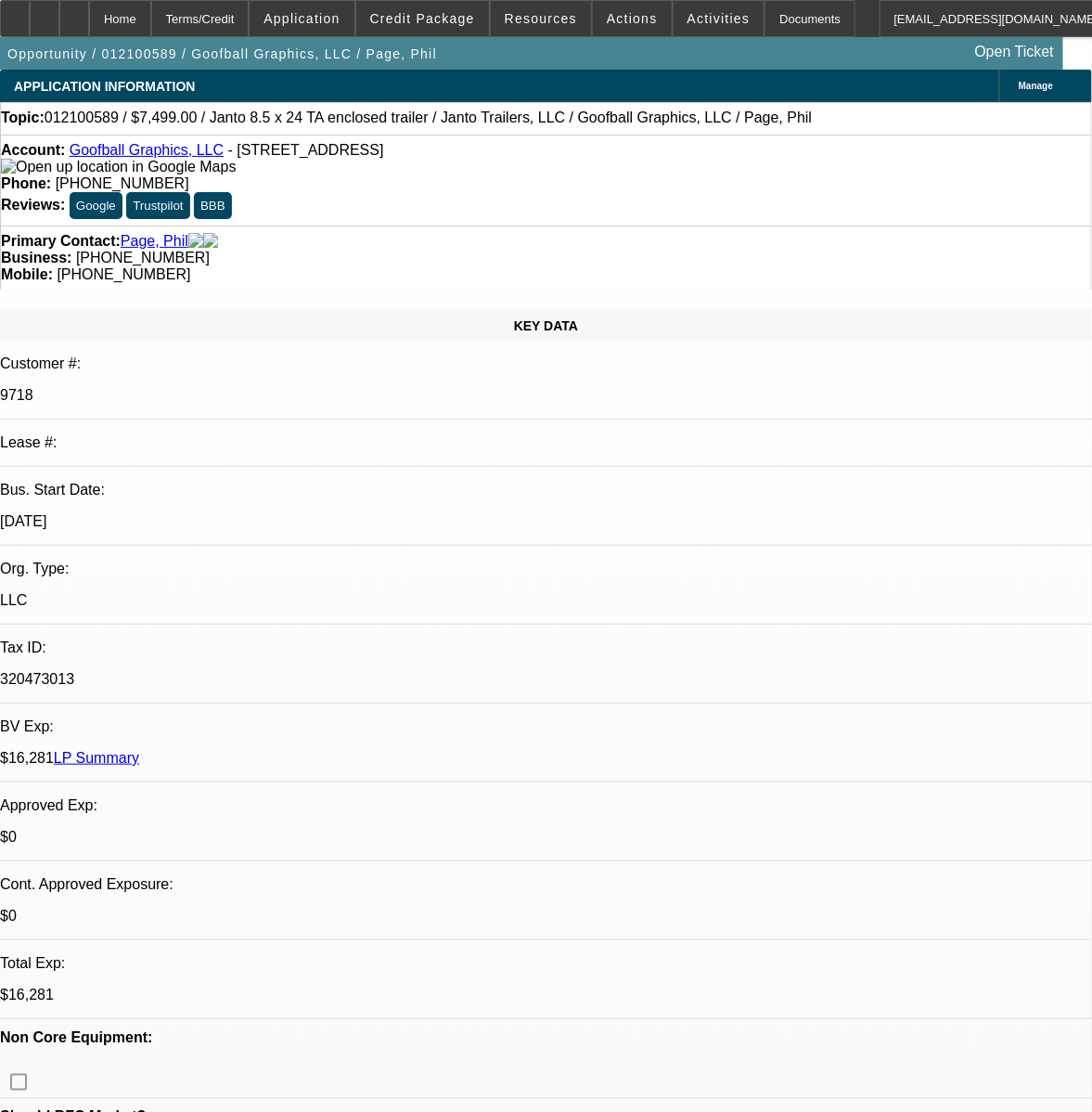
select select "0"
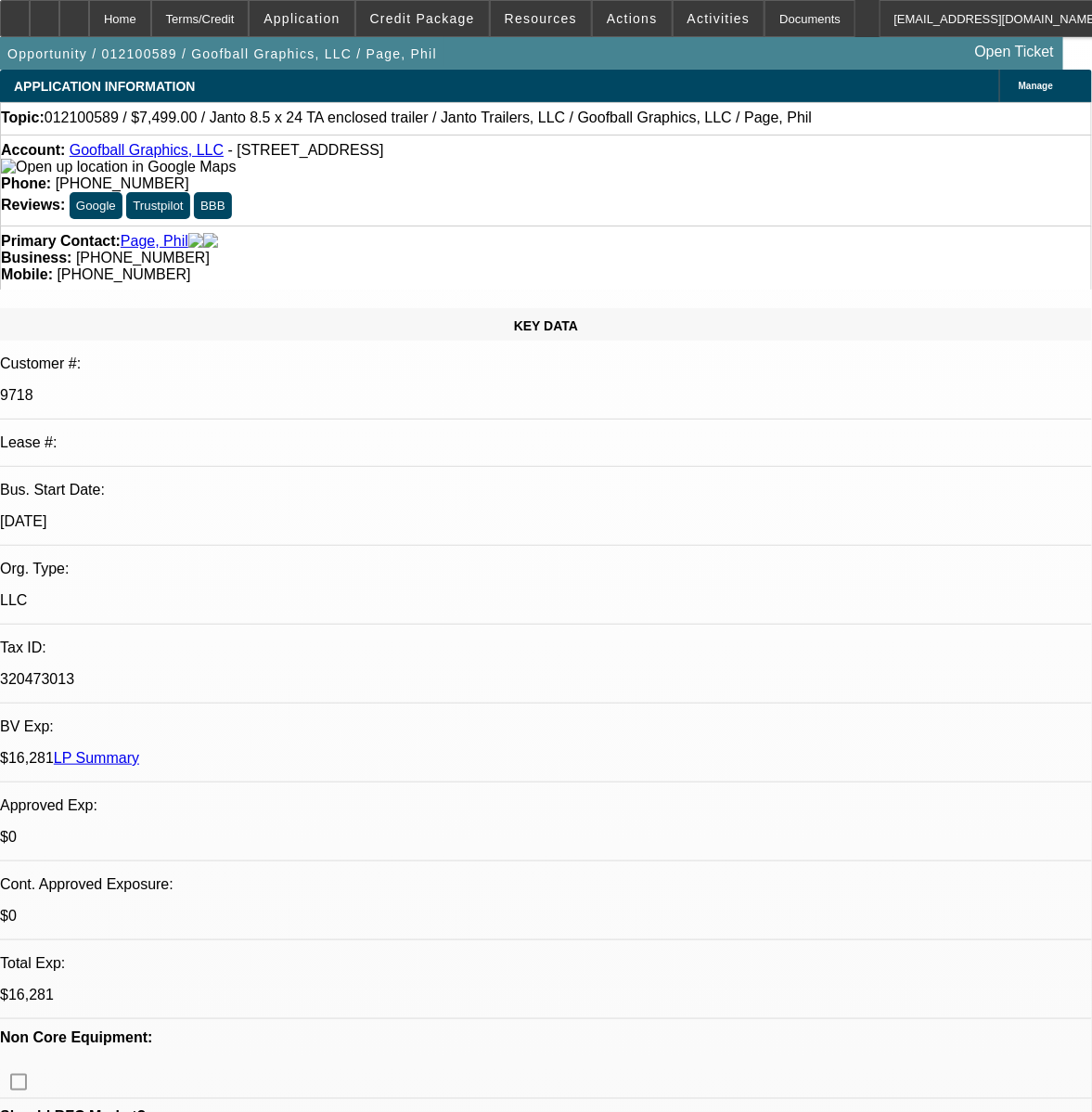
select select "0"
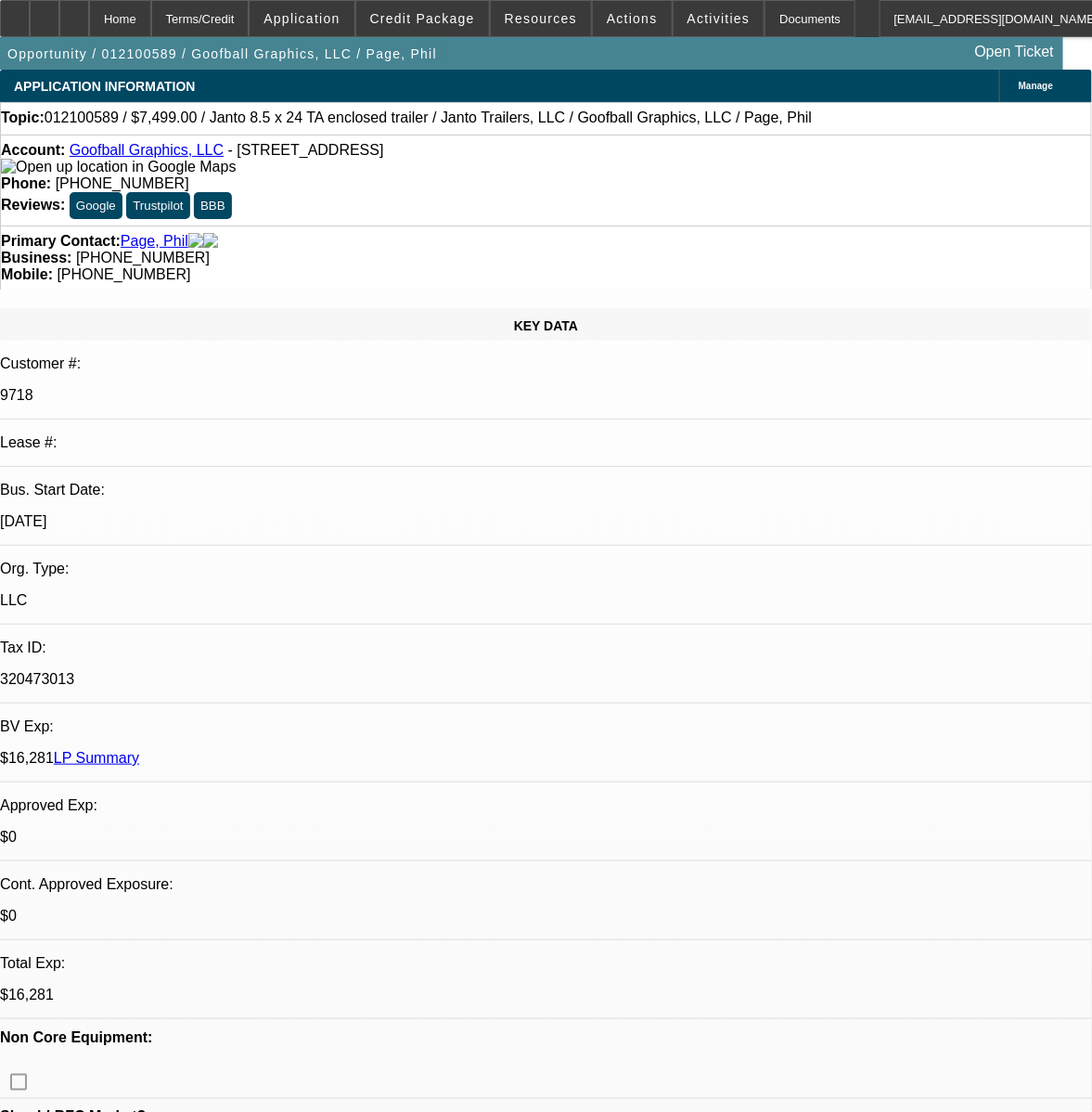
select select "1"
select select "2"
select select "1"
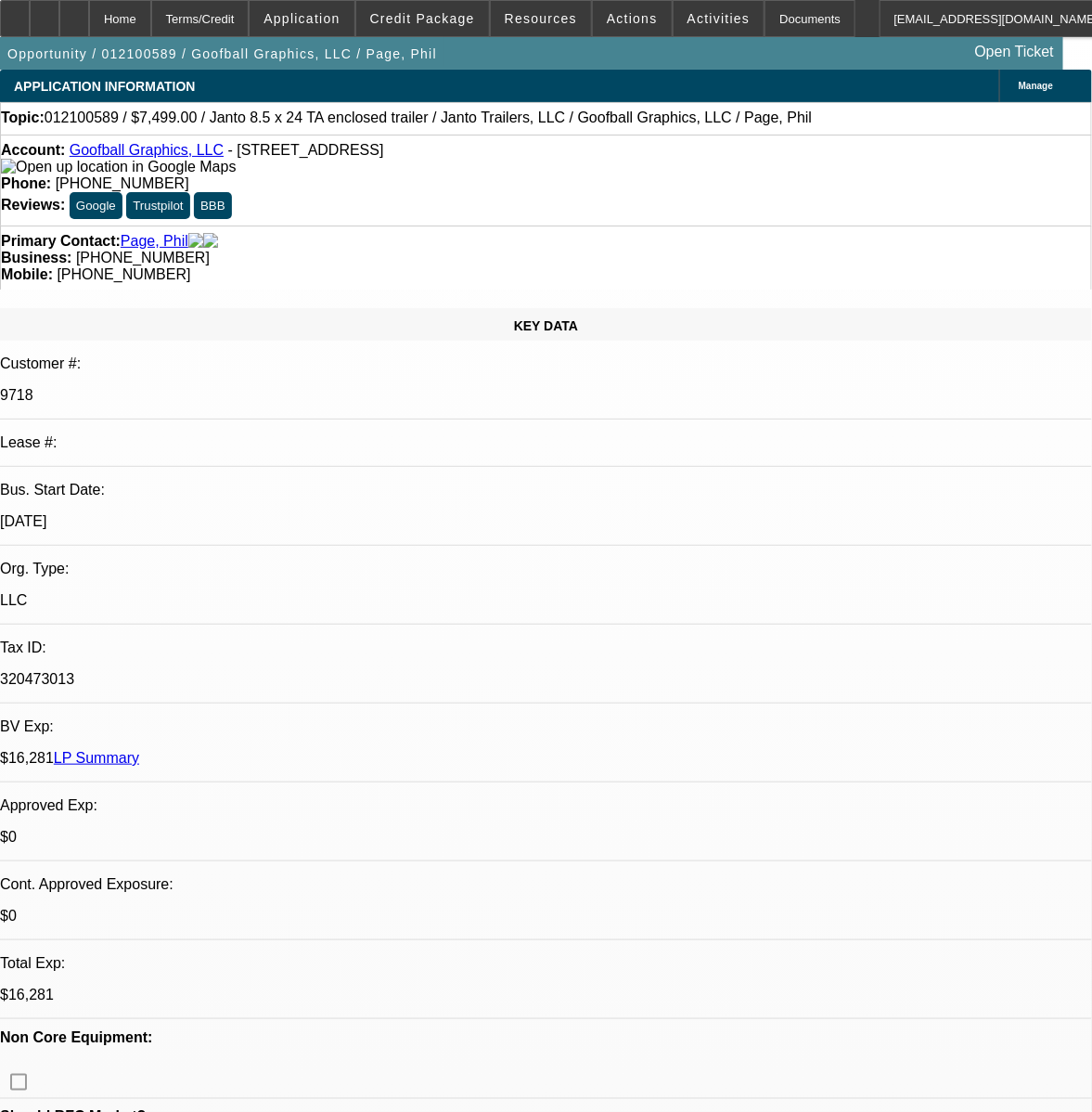
select select "2"
select select "1"
select select "2"
select select "1"
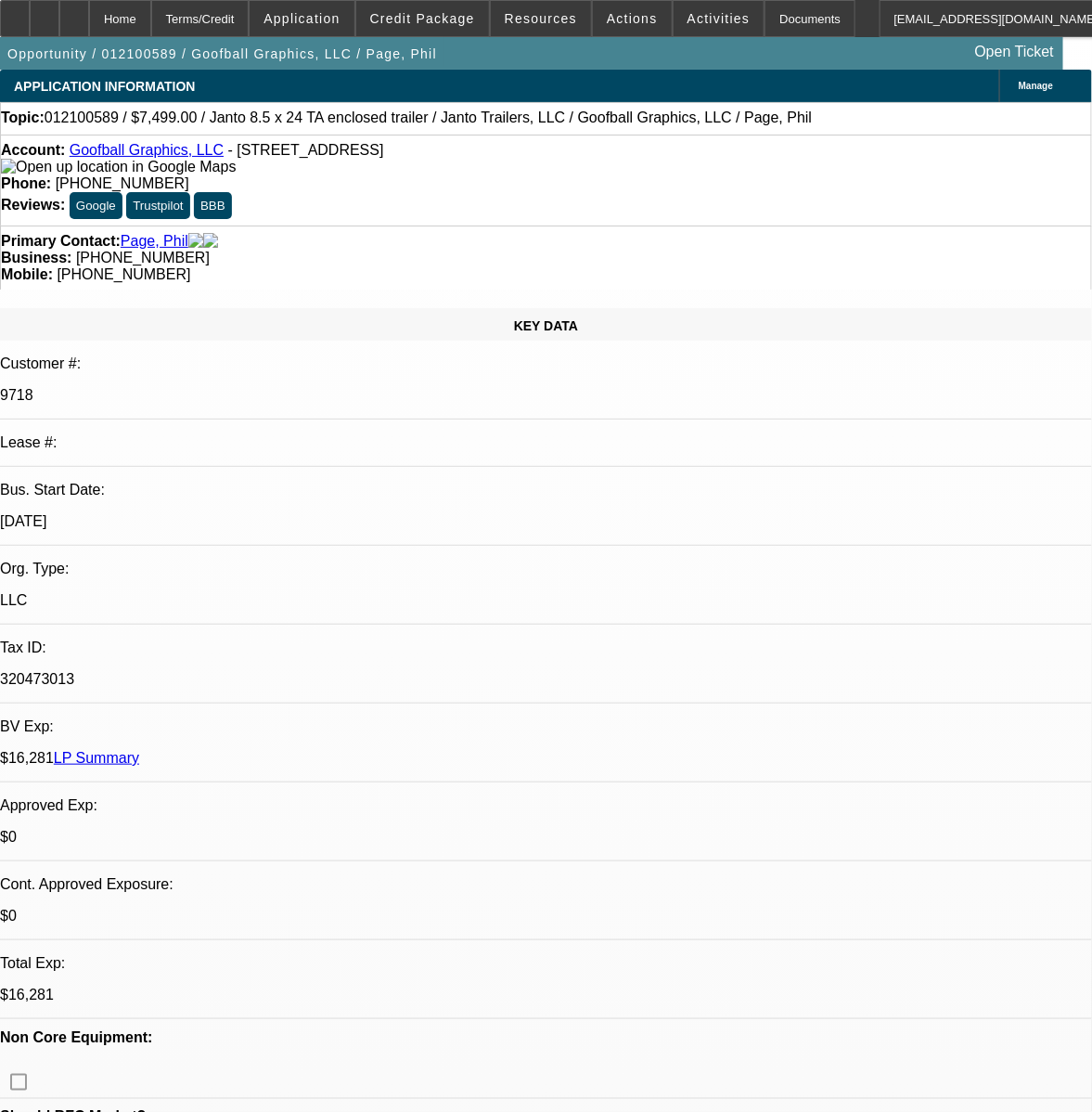
select select "1"
select select "2"
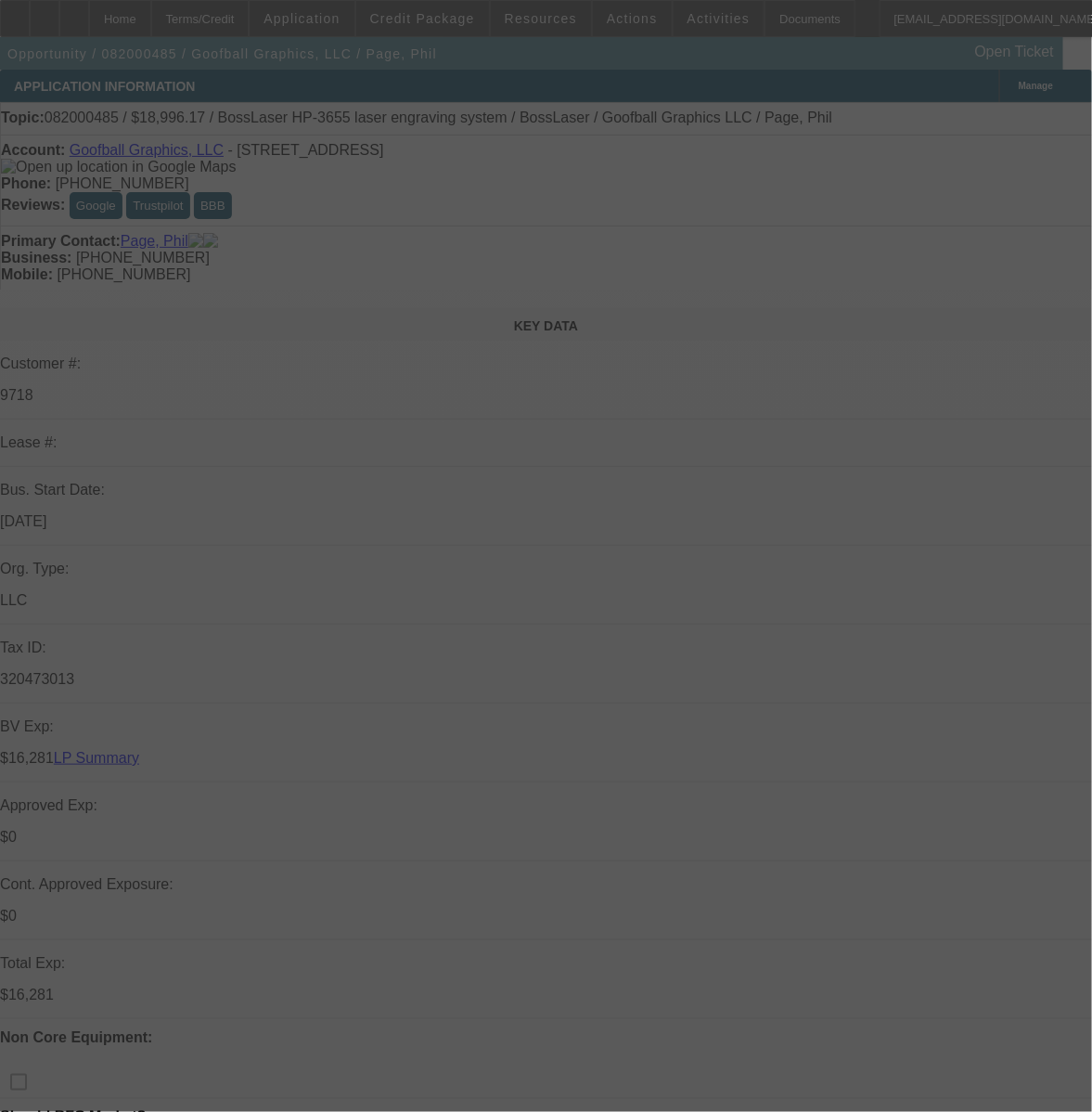
select select "0"
select select "2"
select select "0"
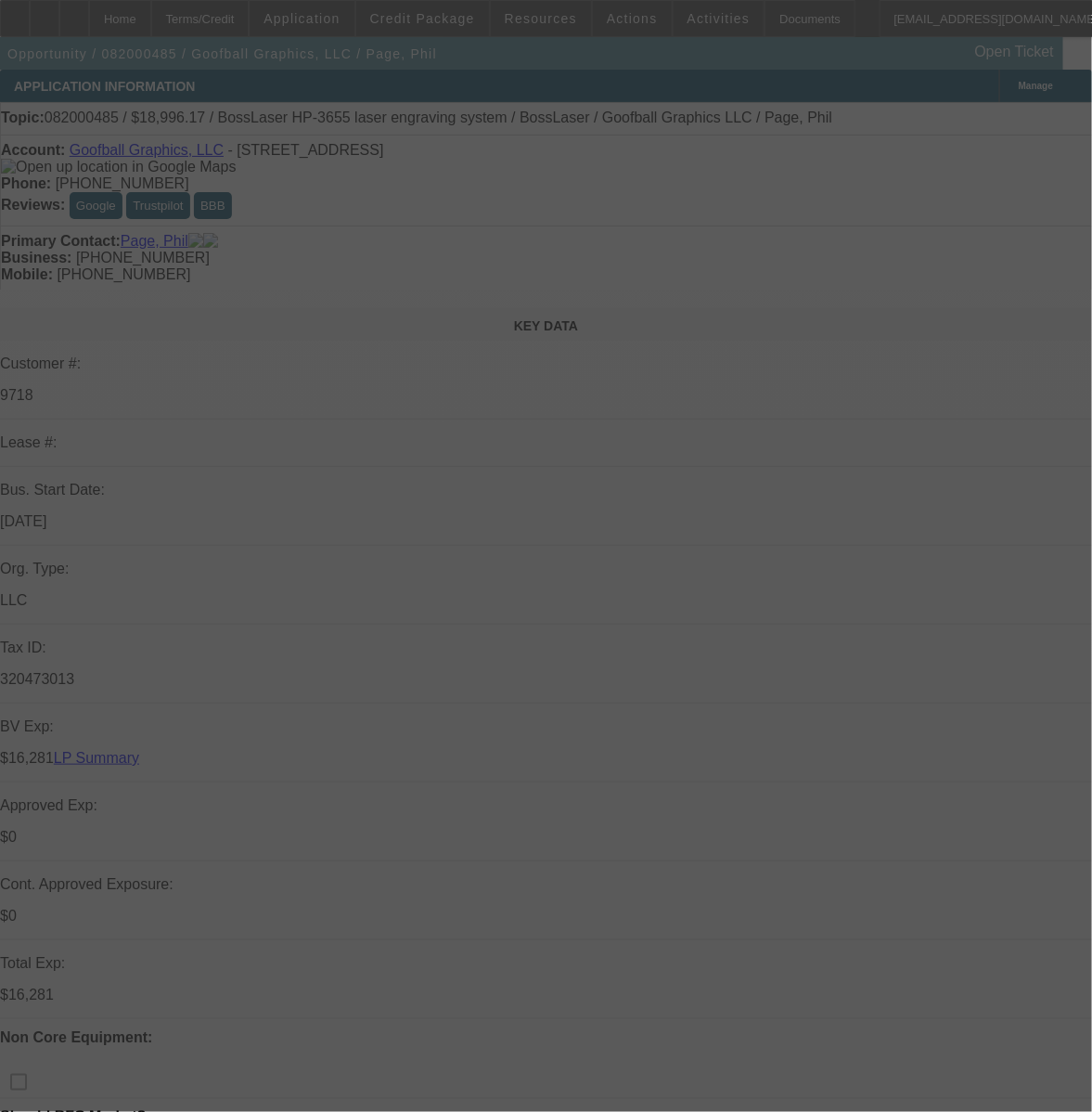
select select "0"
select select "2"
select select "0"
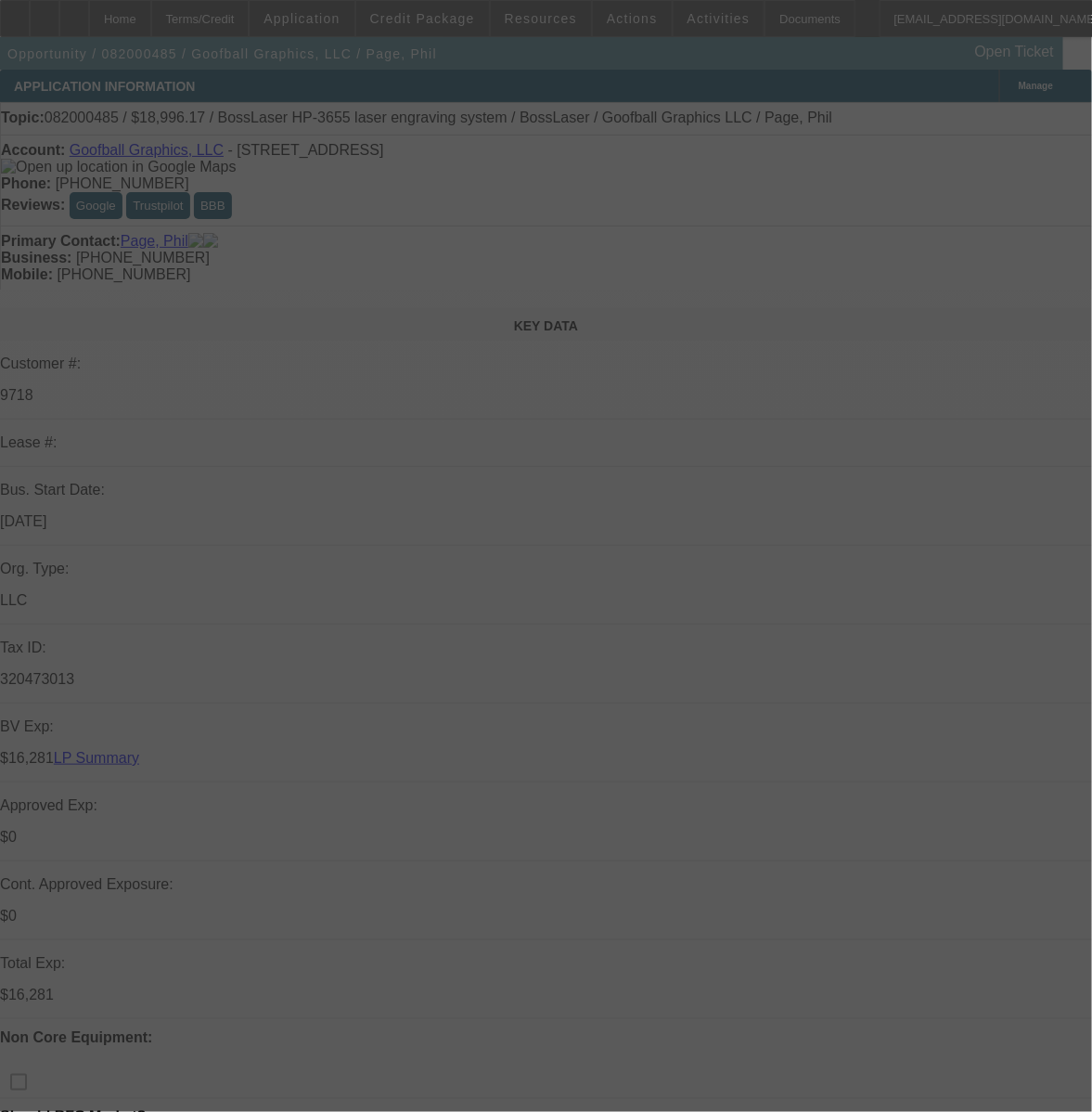
select select "0"
select select "2"
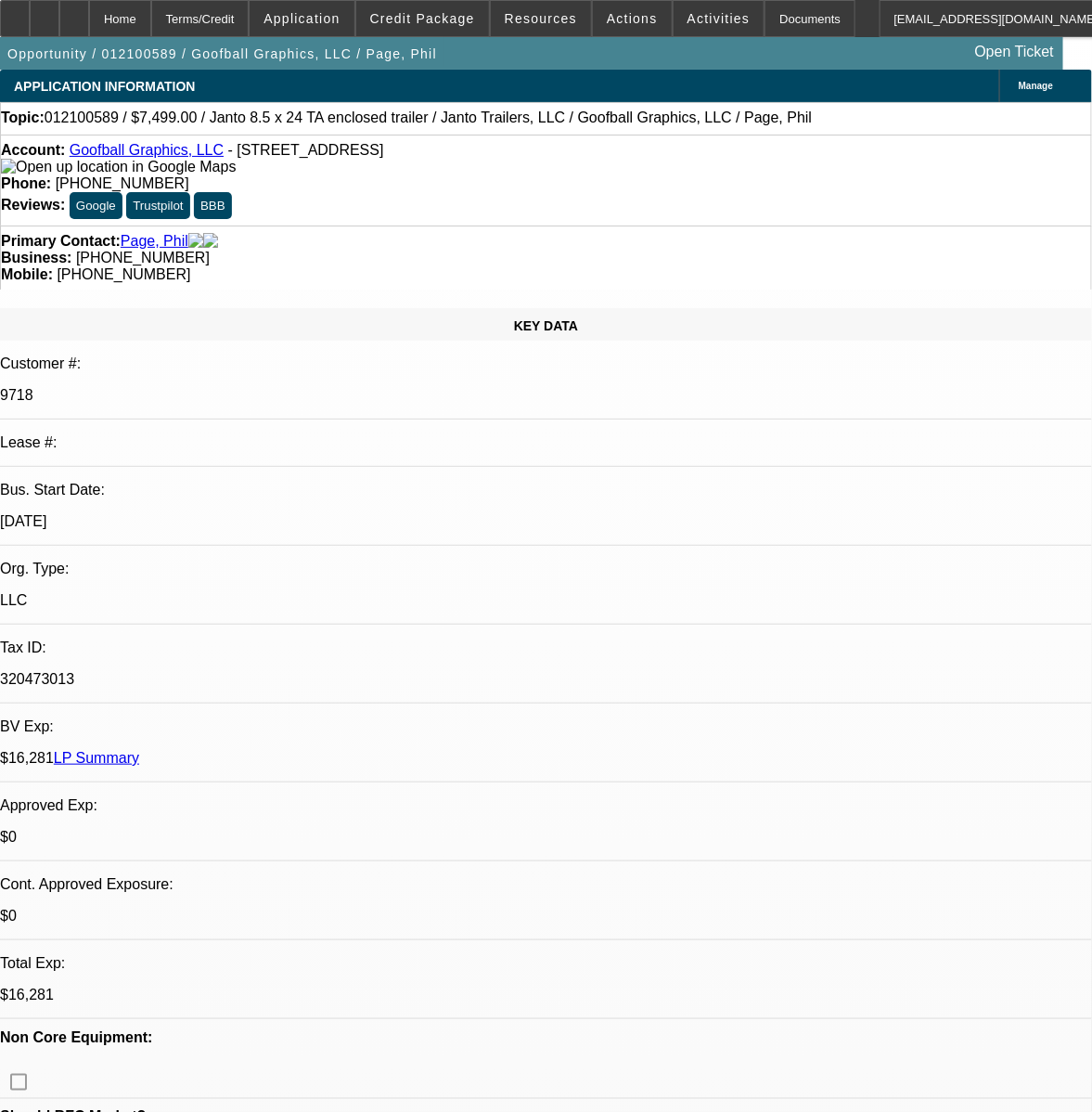
select select "0"
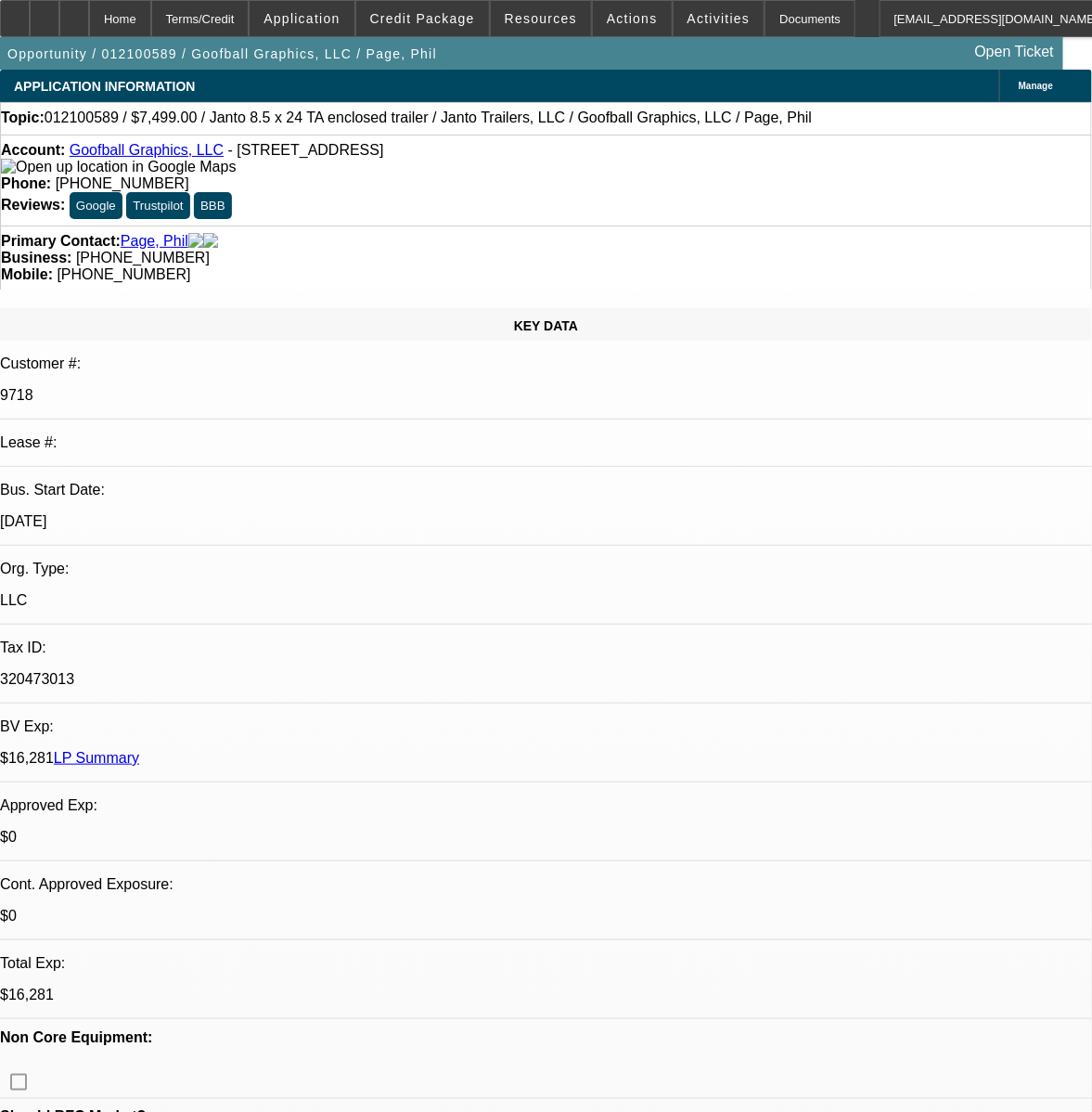
select select "0"
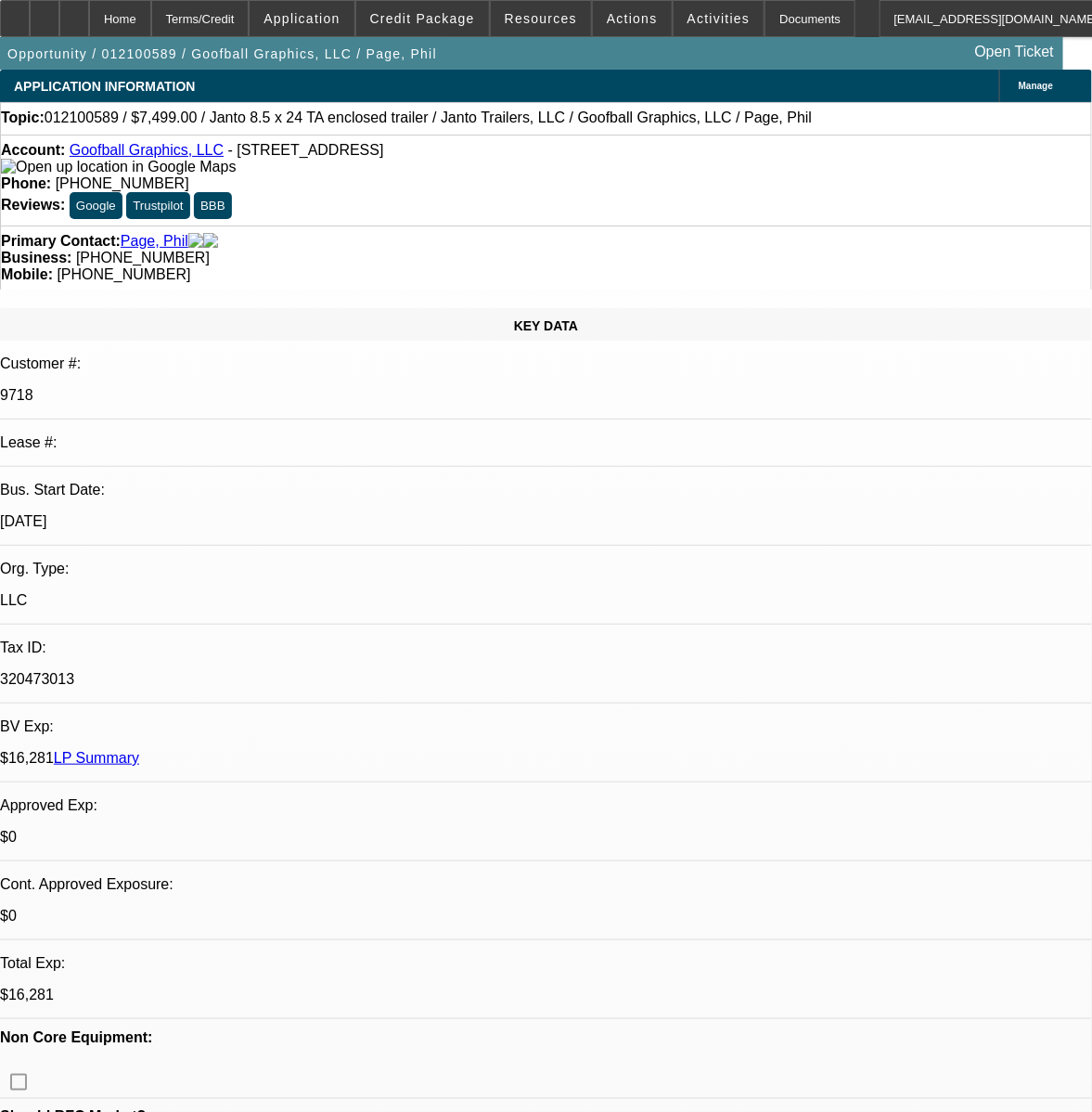
select select "0"
select select "1"
select select "2"
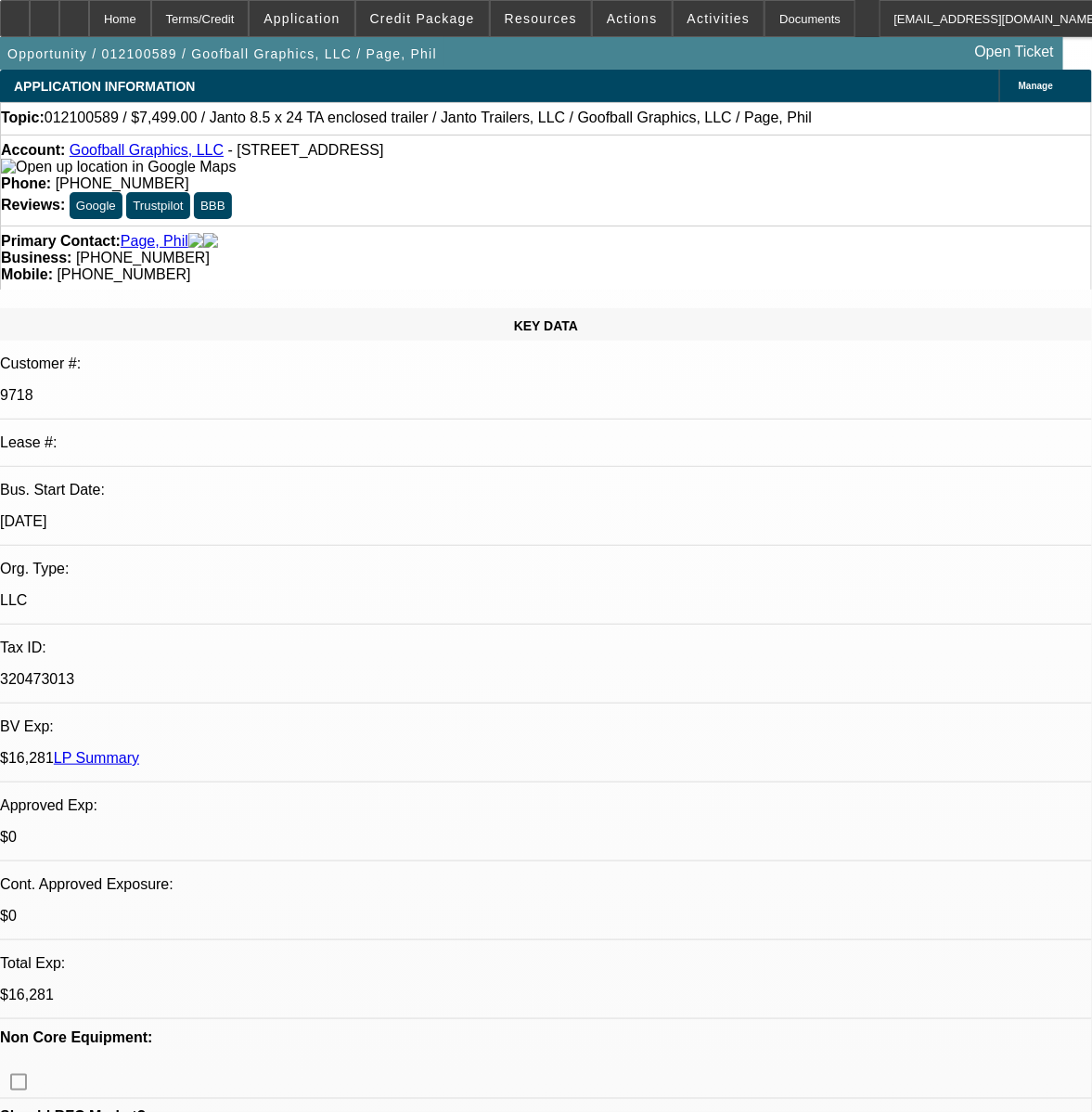
select select "1"
select select "2"
select select "1"
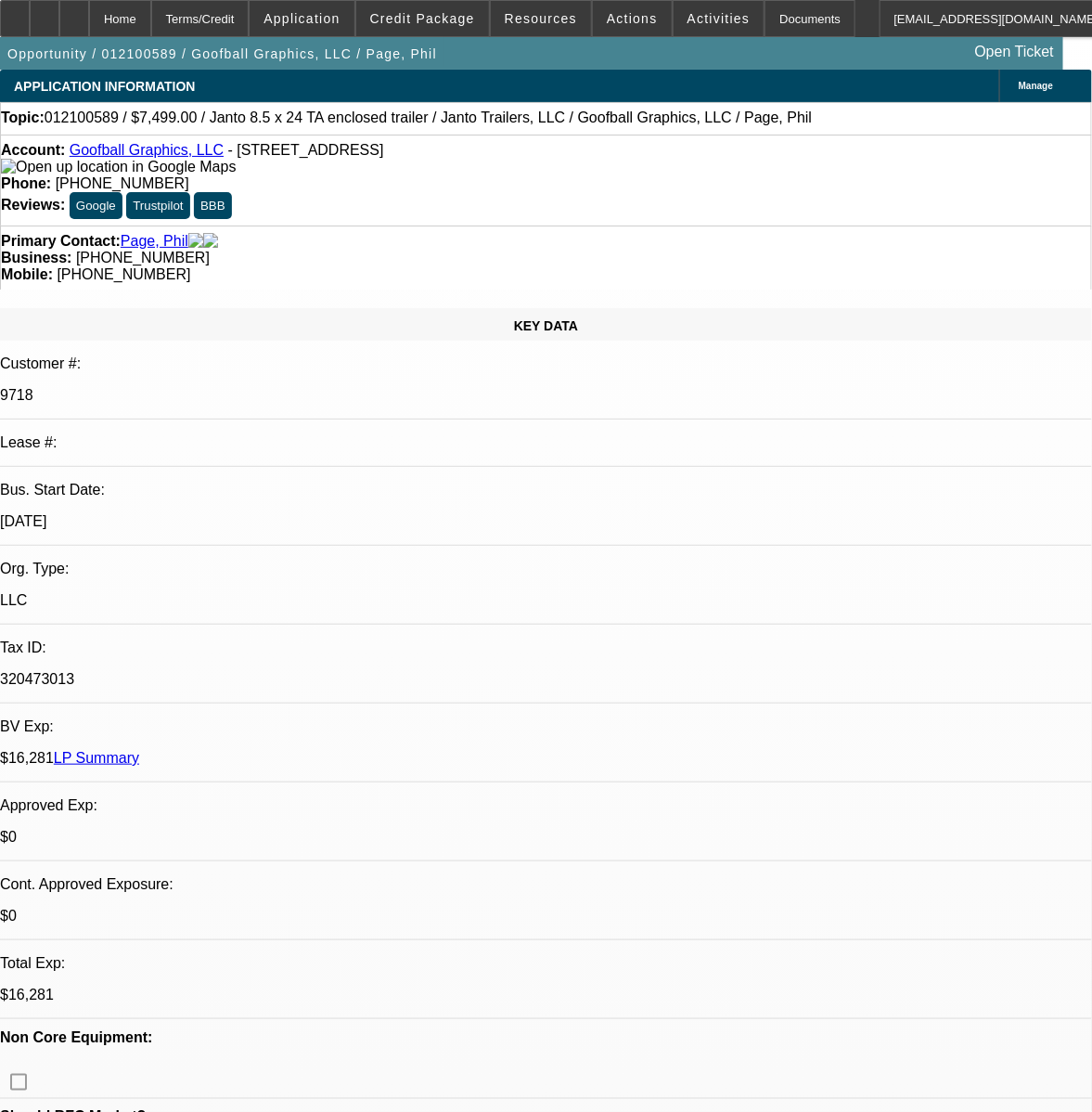
select select "2"
select select "1"
select select "2"
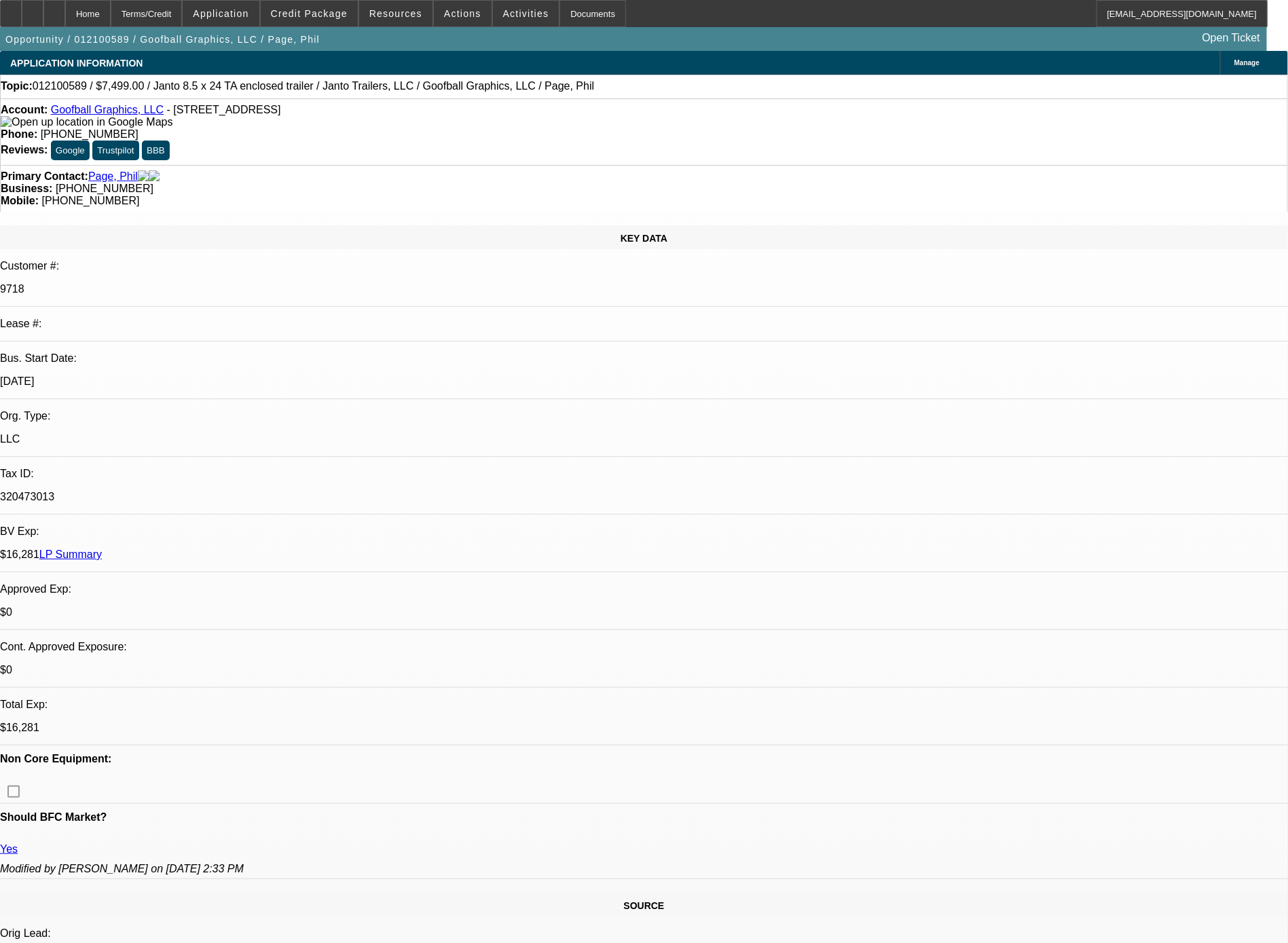
select select "0"
select select "2"
select select "0"
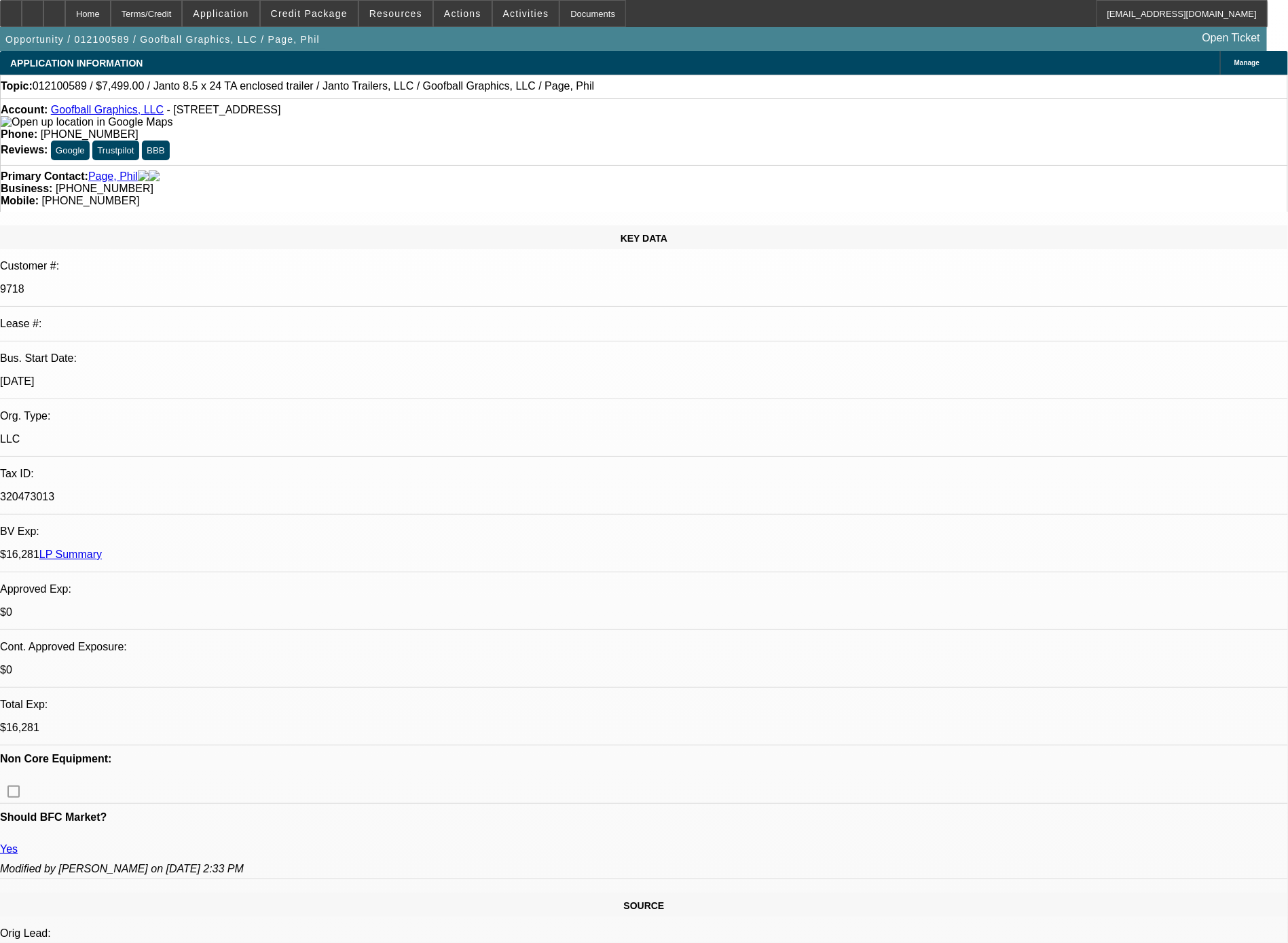
select select "0"
select select "2"
select select "0"
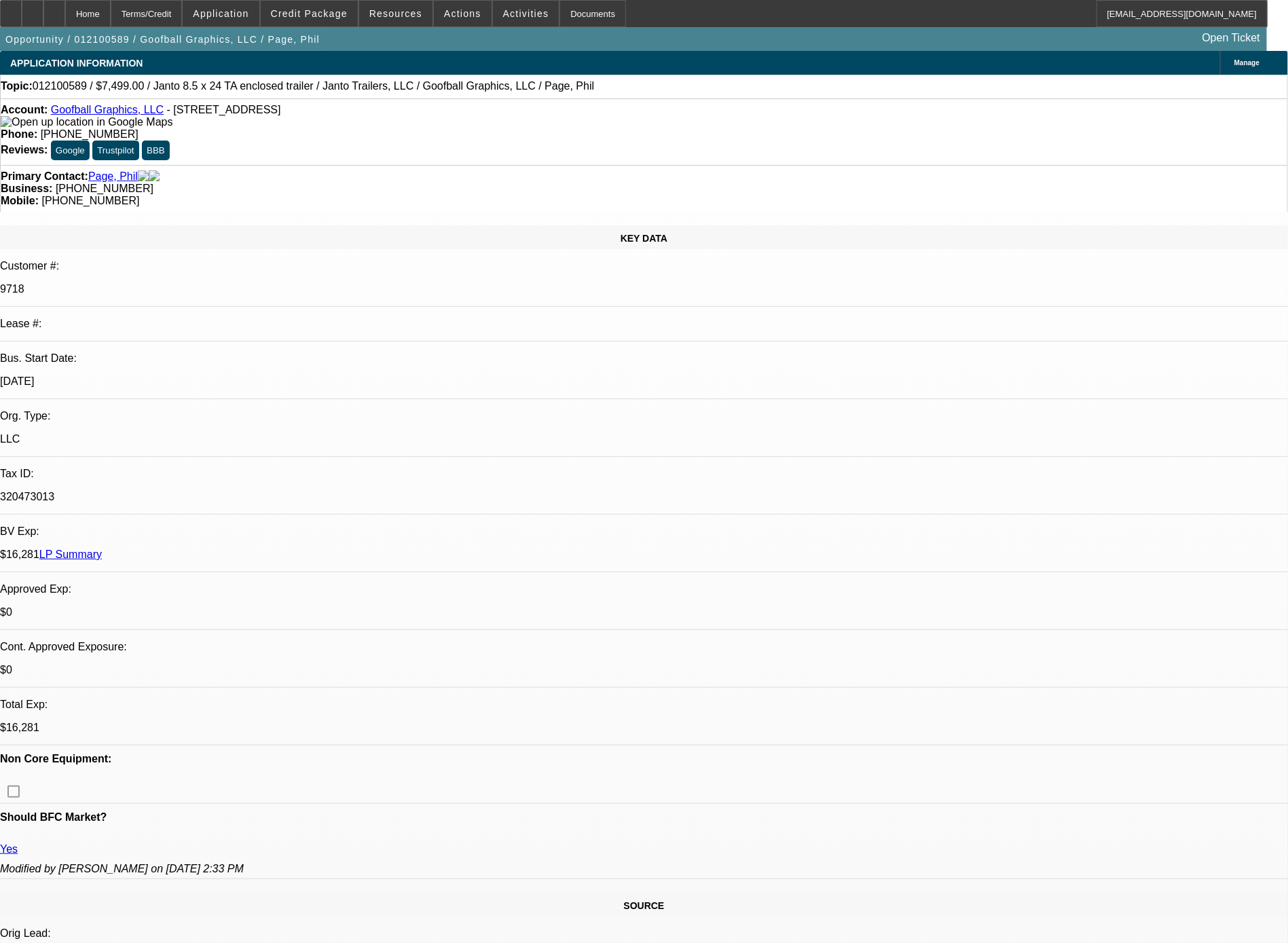
select select "0"
select select "2"
select select "0"
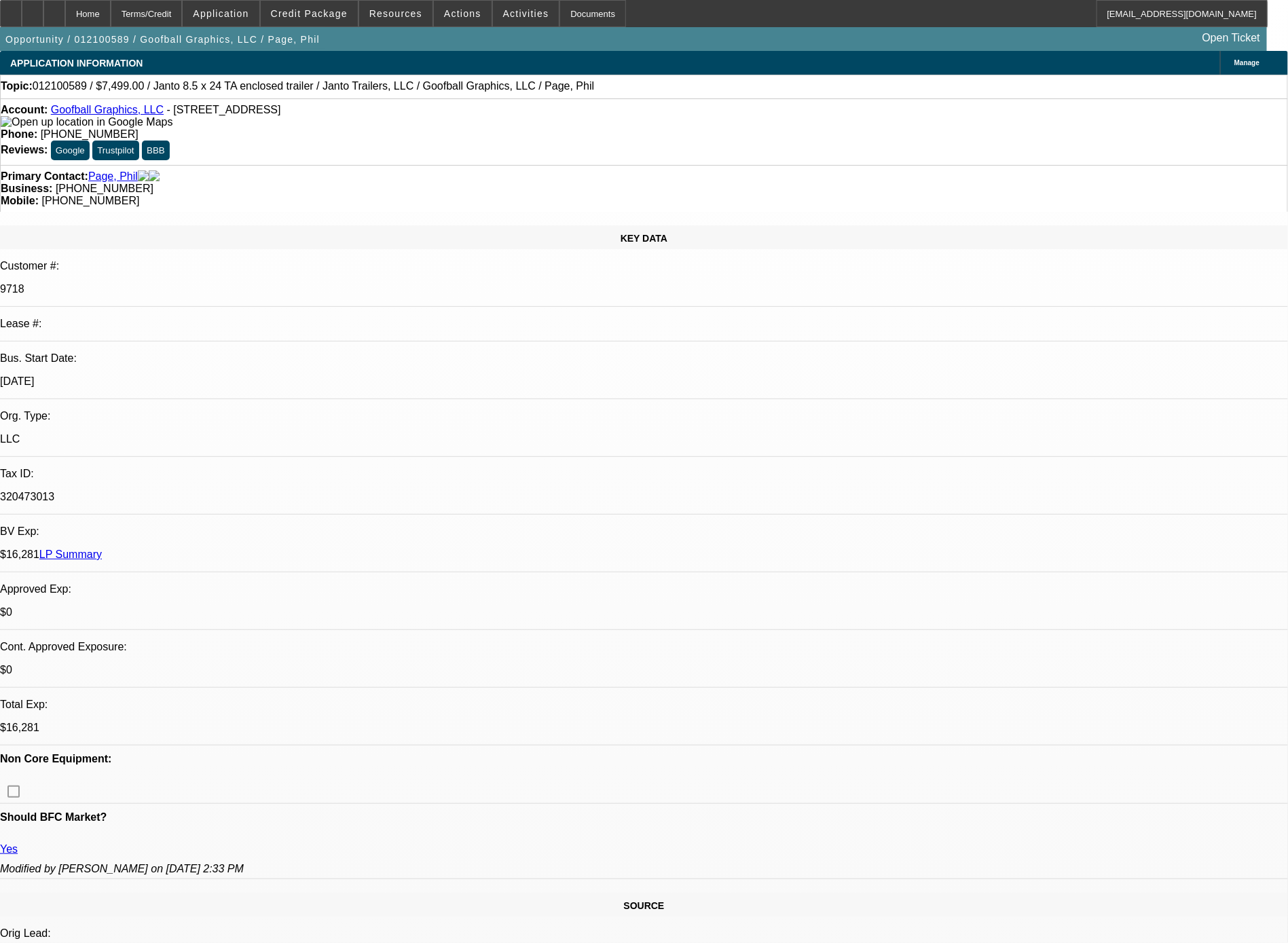
select select "2"
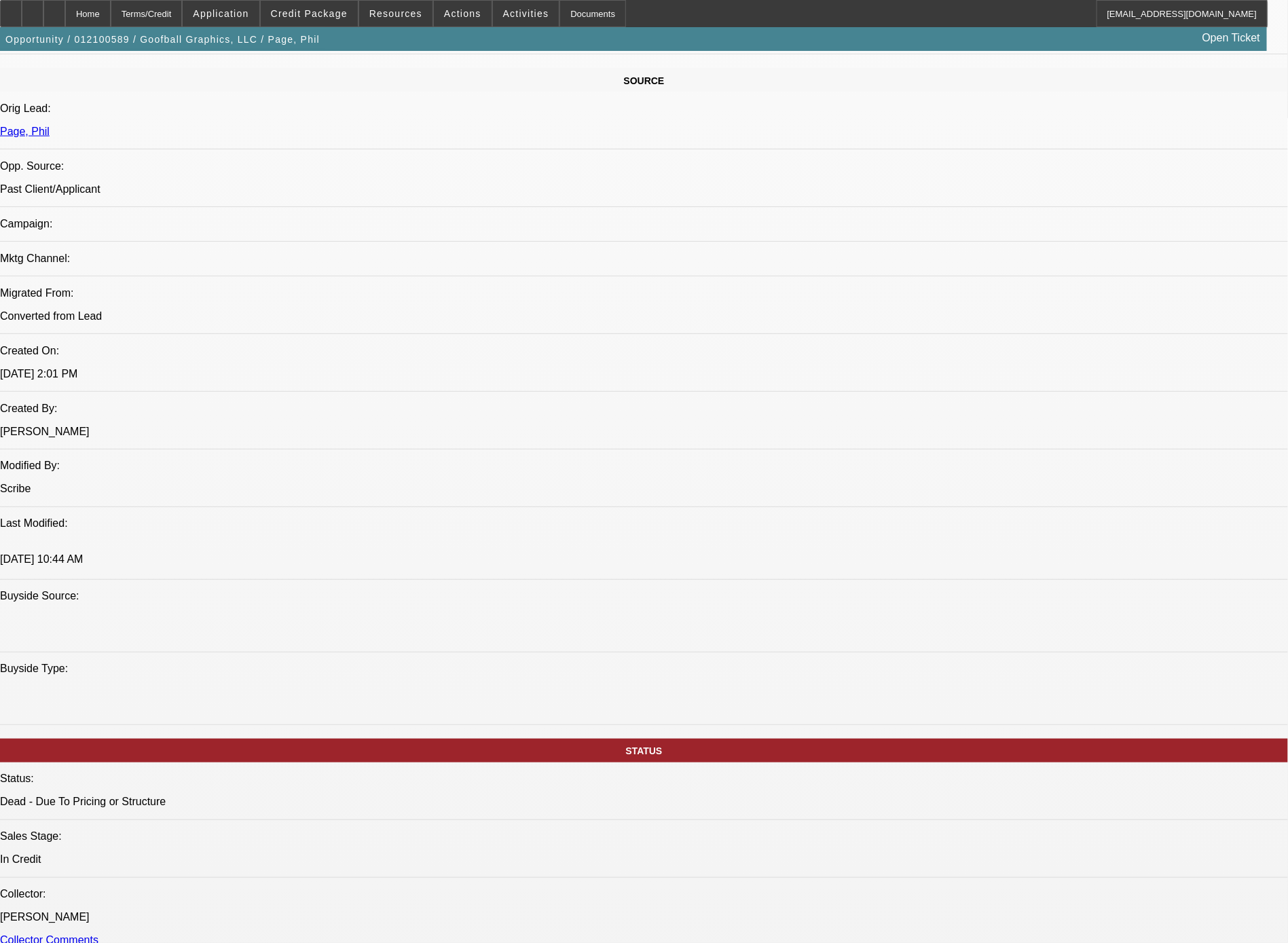
scroll to position [1650, 0]
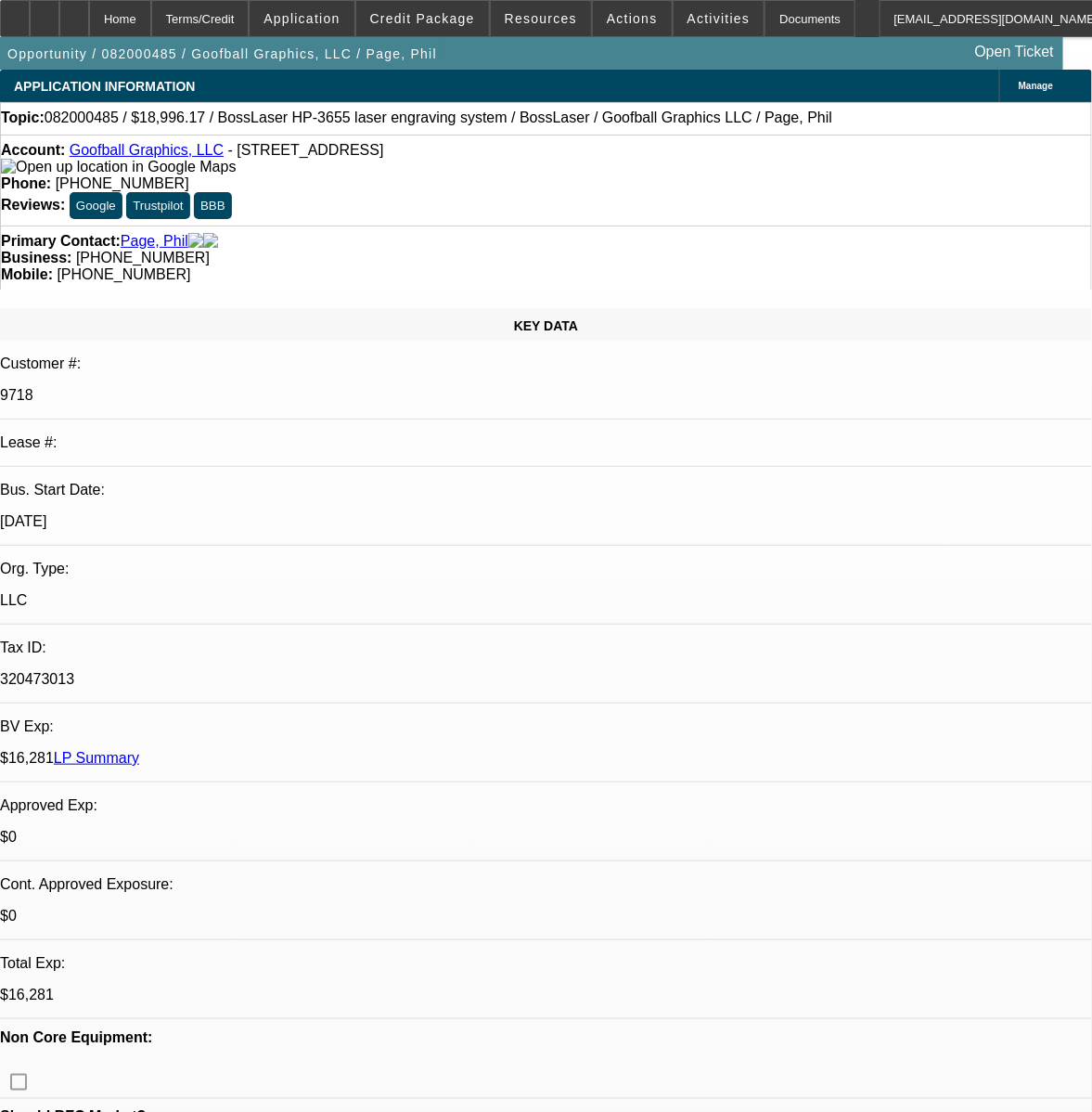
select select "0"
select select "2"
select select "0"
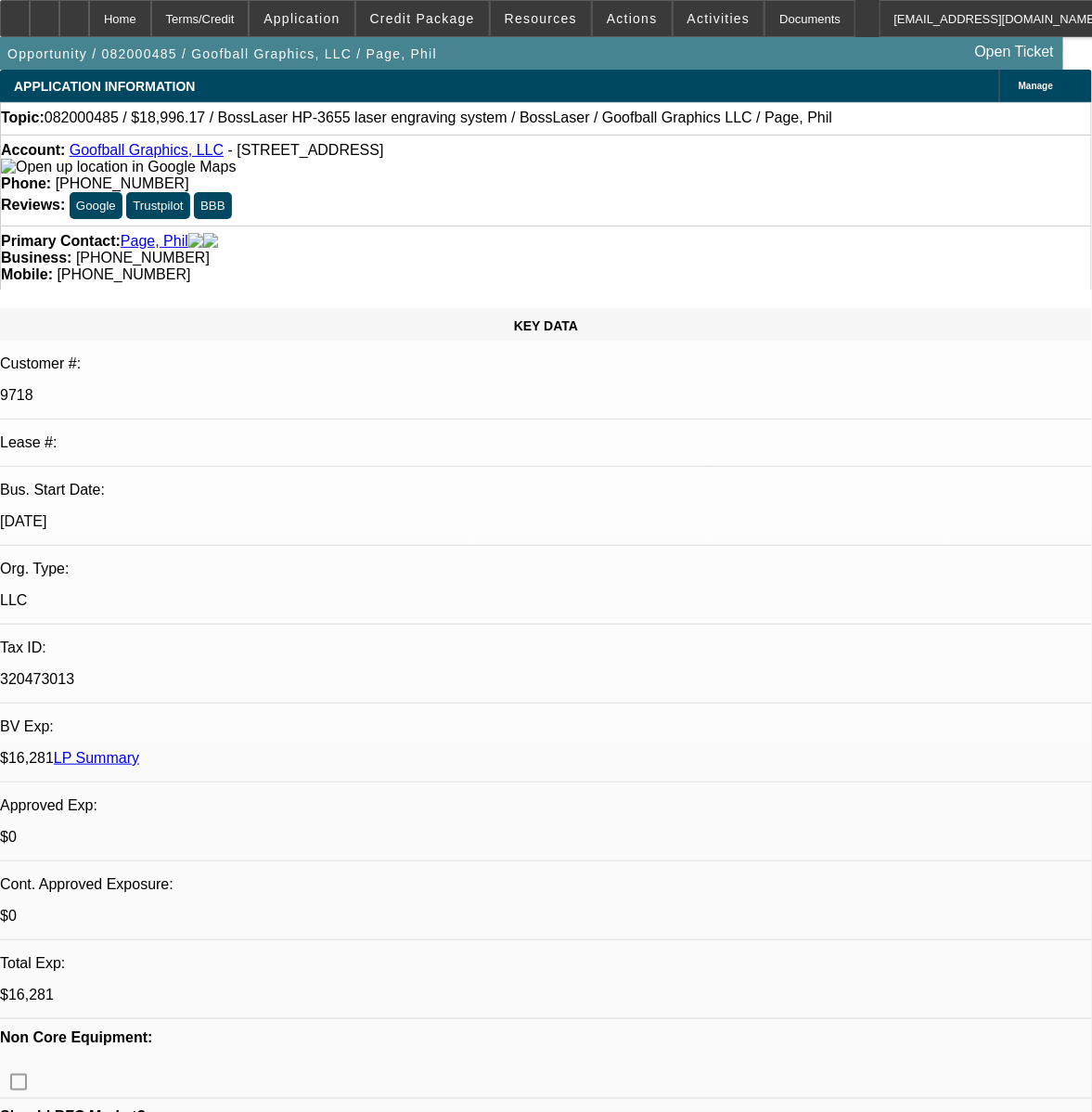
select select "0"
select select "2"
select select "0"
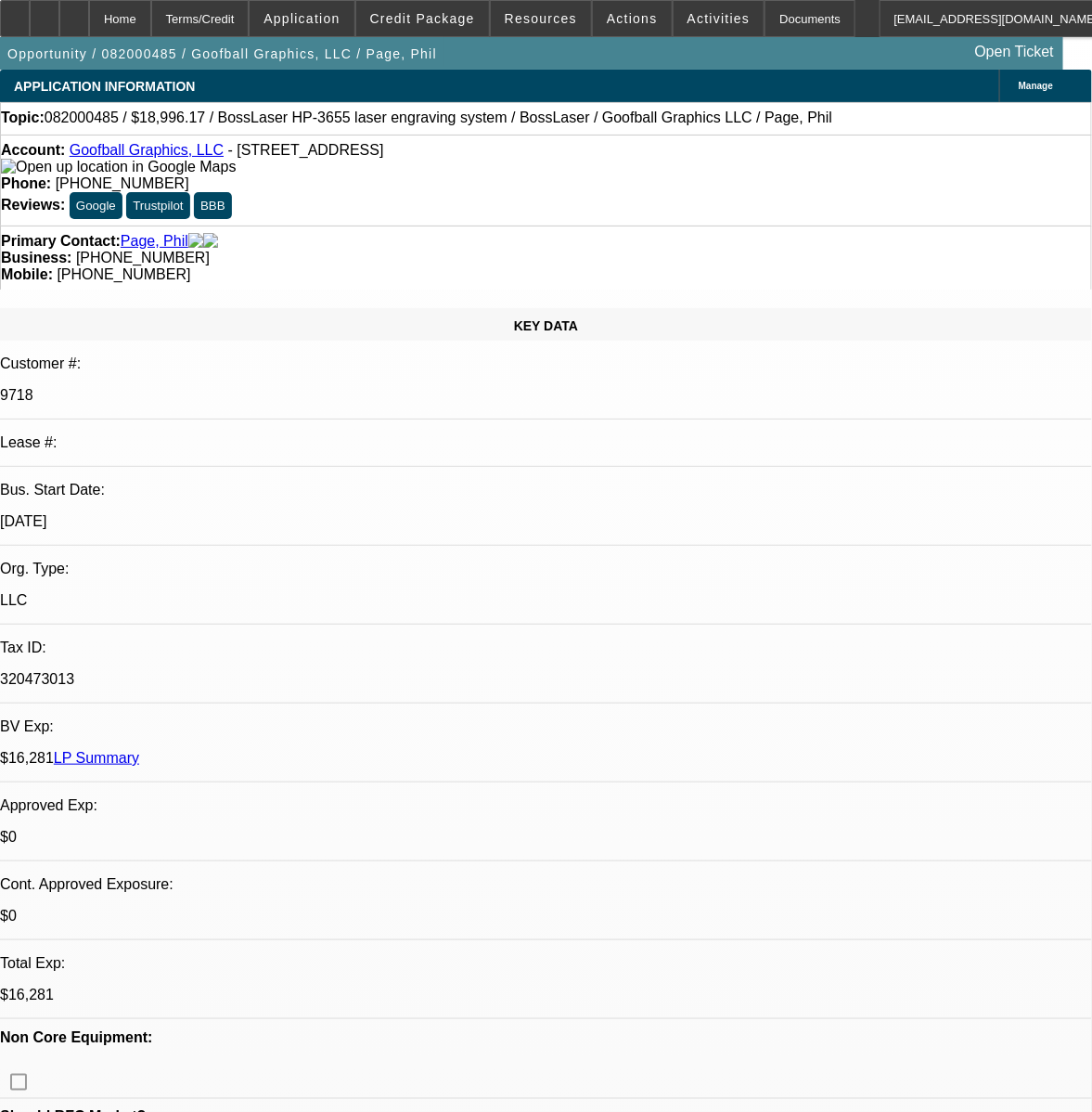
select select "0"
select select "2"
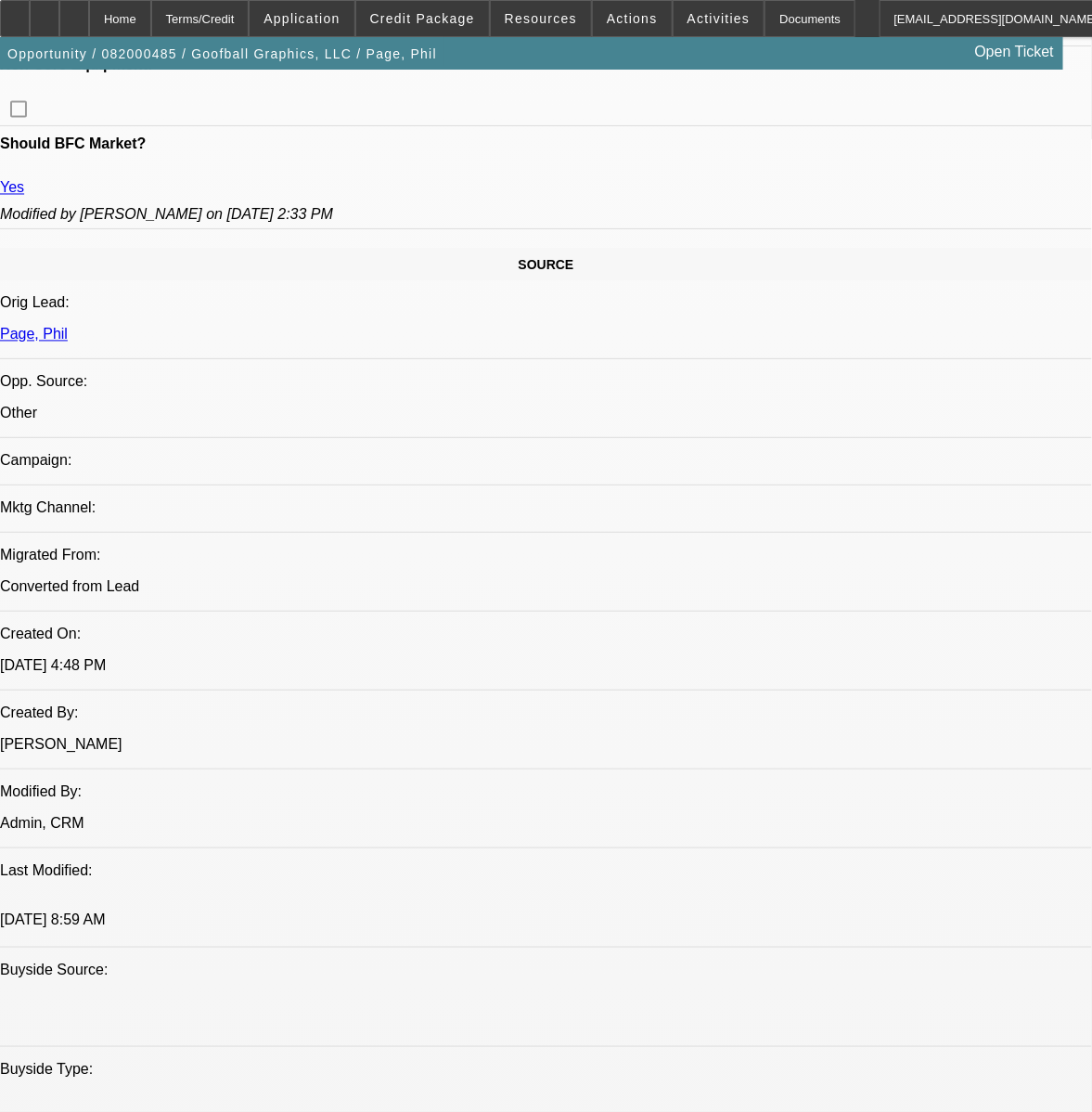
scroll to position [1945, 0]
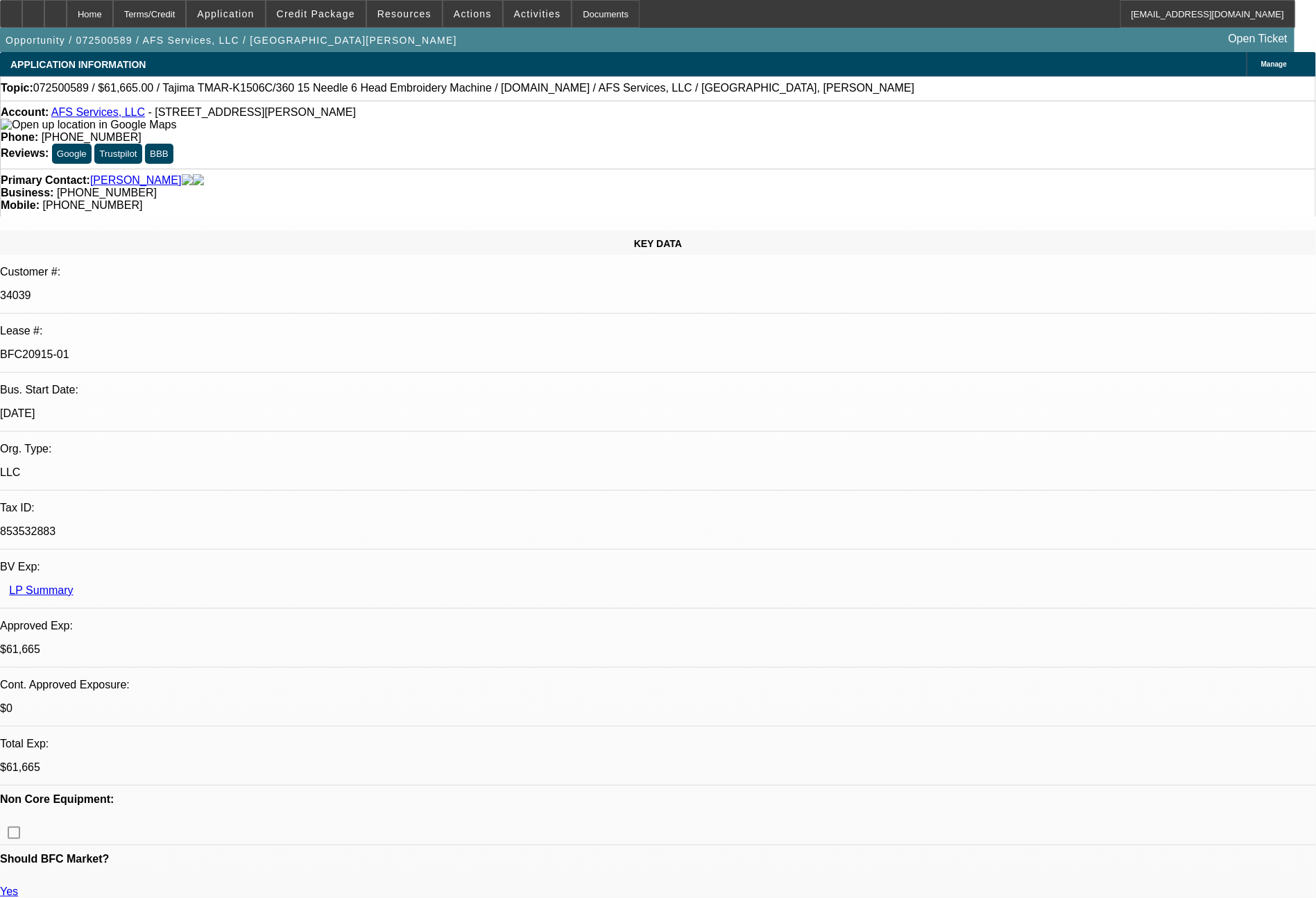
select select "0"
select select "2"
select select "0"
select select "6"
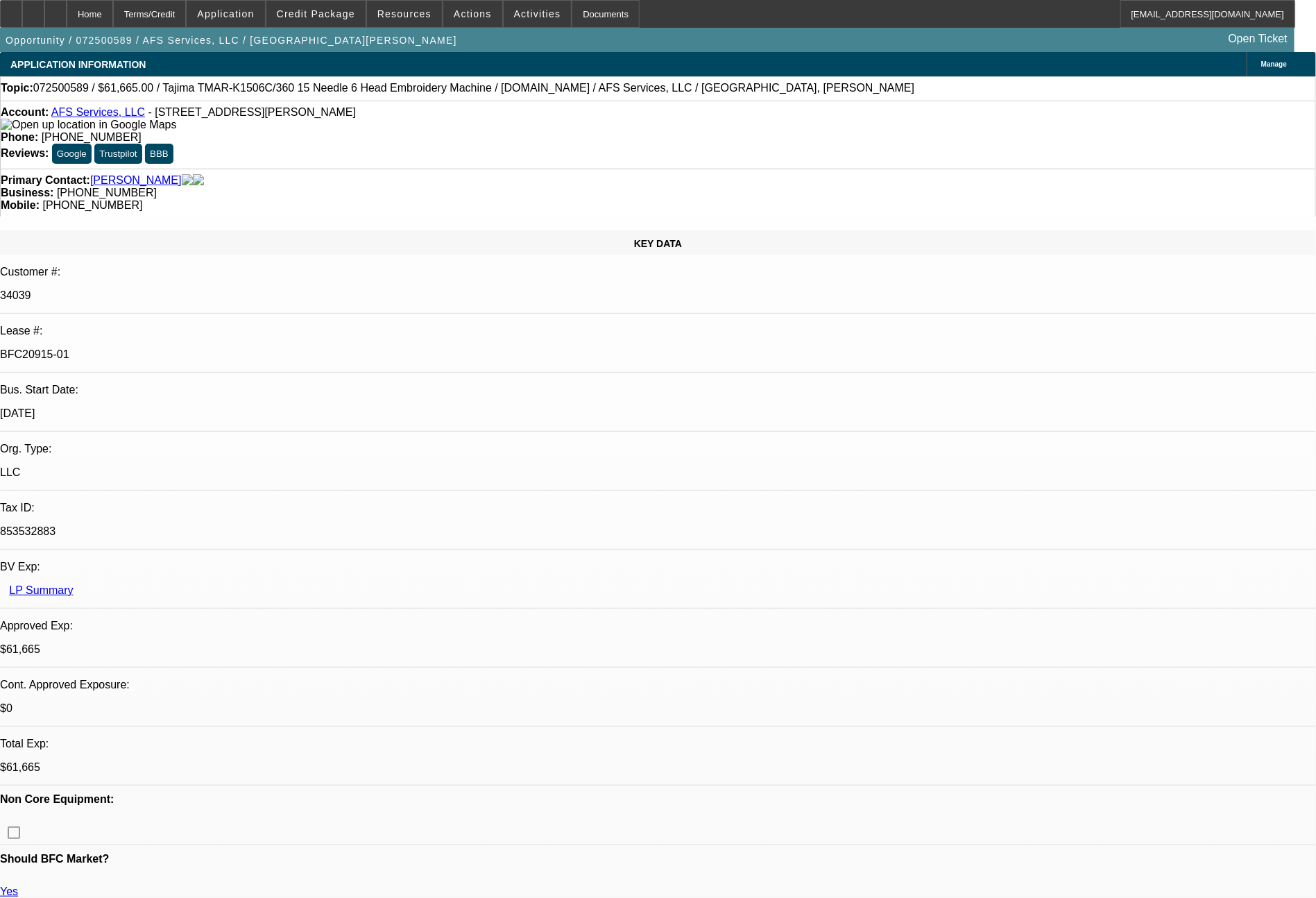
select select "0"
select select "2"
select select "0"
select select "6"
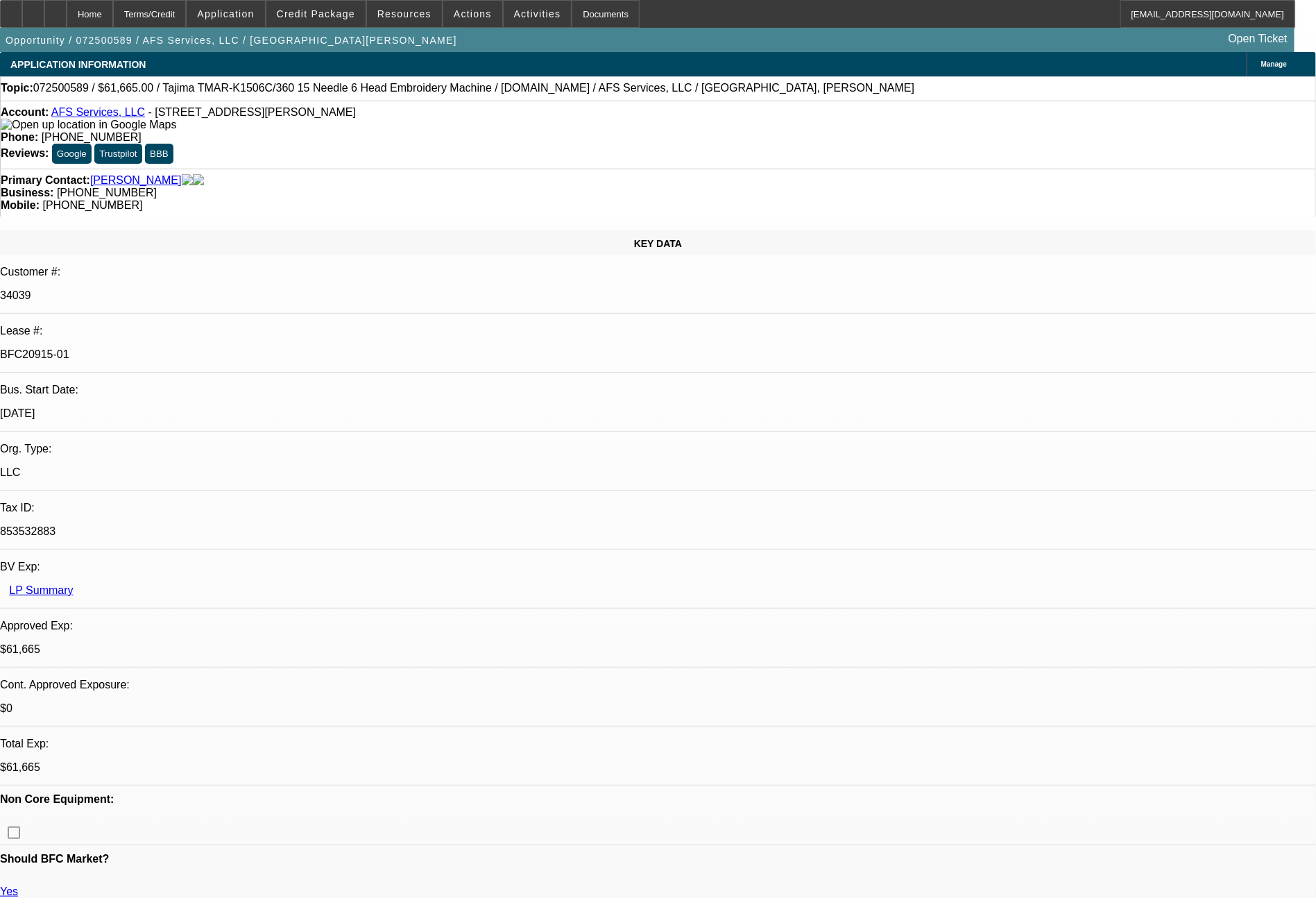
select select "0"
select select "2"
select select "0"
select select "6"
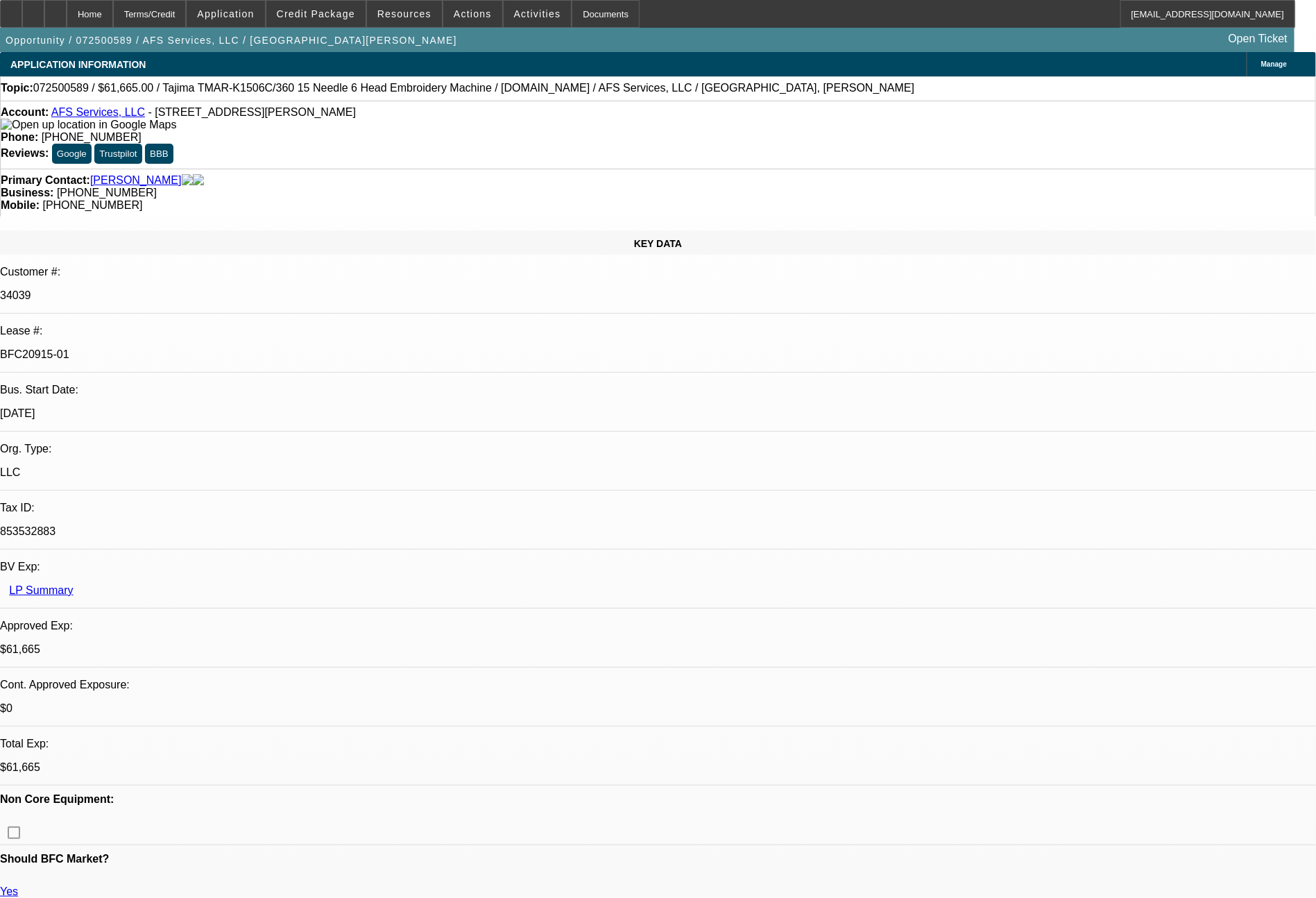
select select "0"
select select "2"
select select "0"
select select "6"
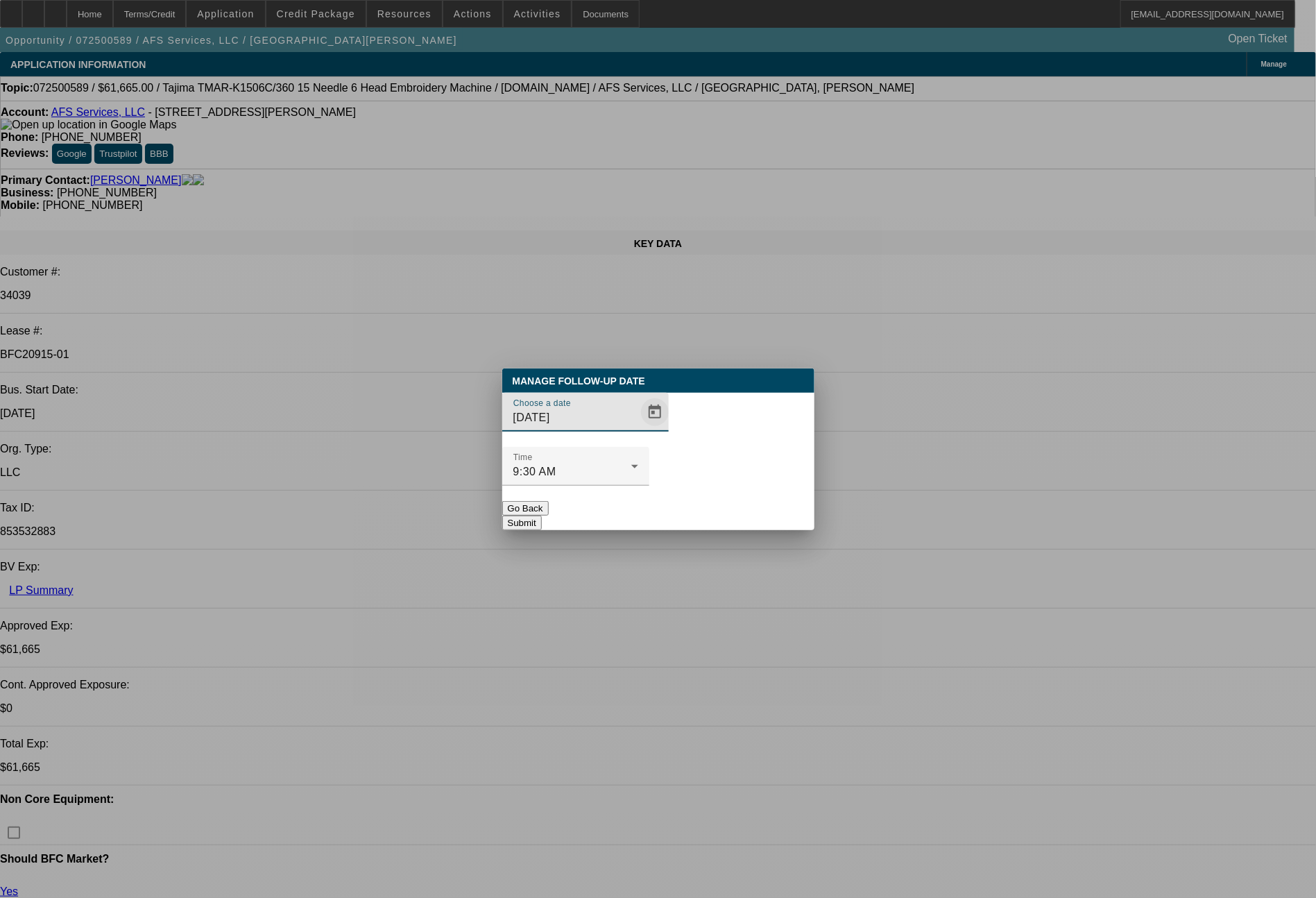
click at [639, 429] on span "Open calendar" at bounding box center [655, 412] width 33 height 33
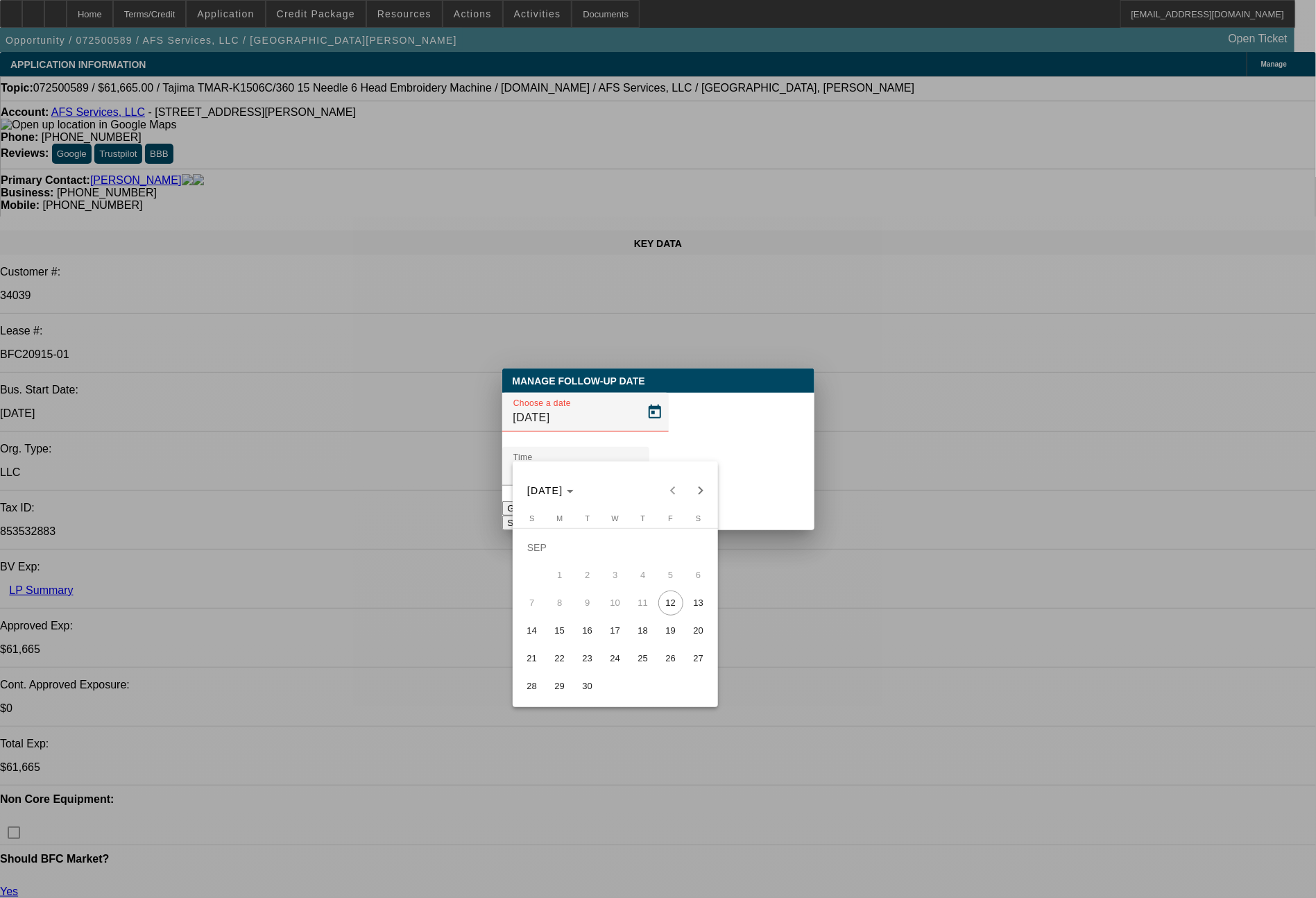
click at [669, 613] on span "12" at bounding box center [670, 603] width 25 height 25
type input "9/12/2025"
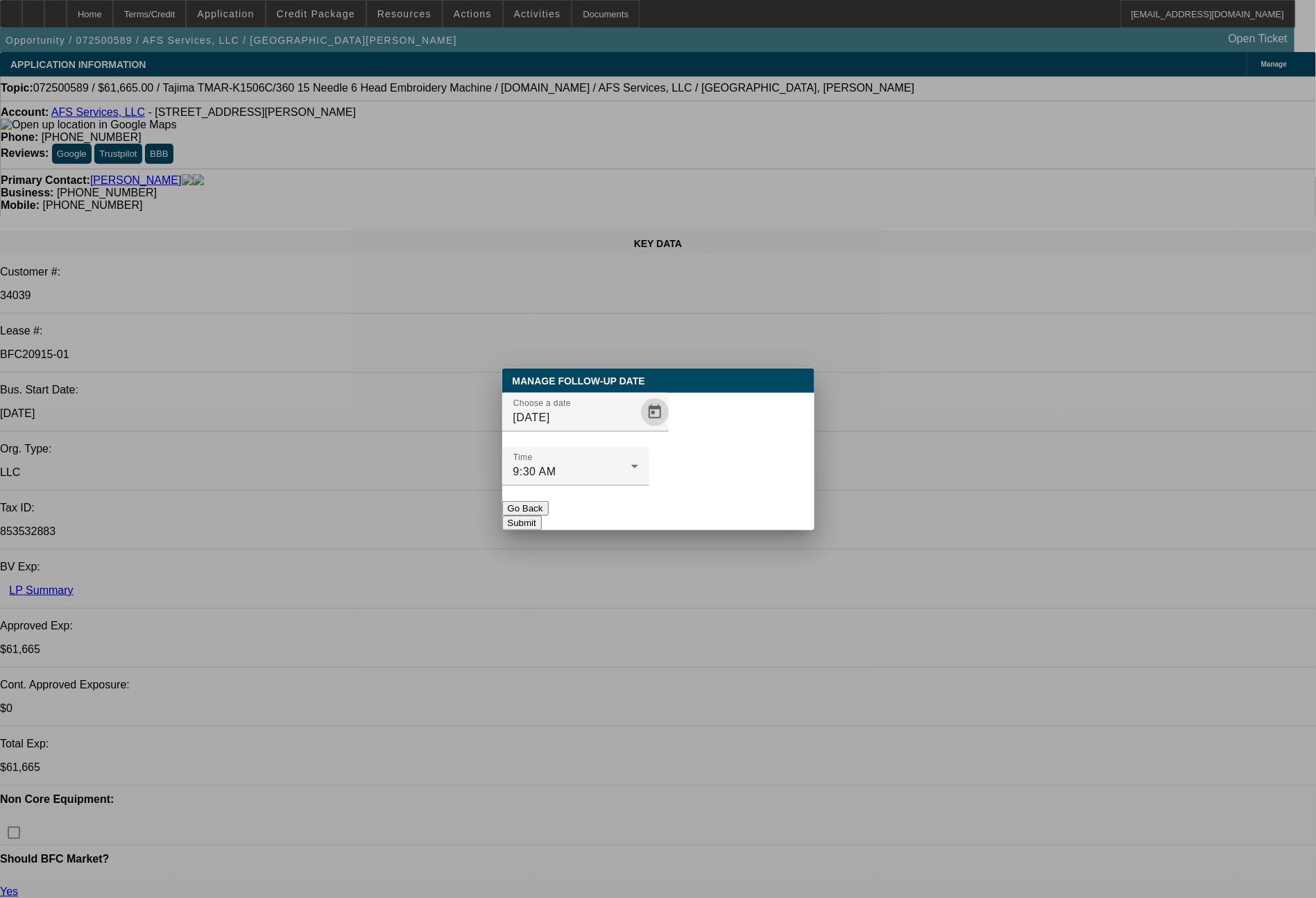
click at [542, 516] on button "Submit" at bounding box center [522, 523] width 39 height 15
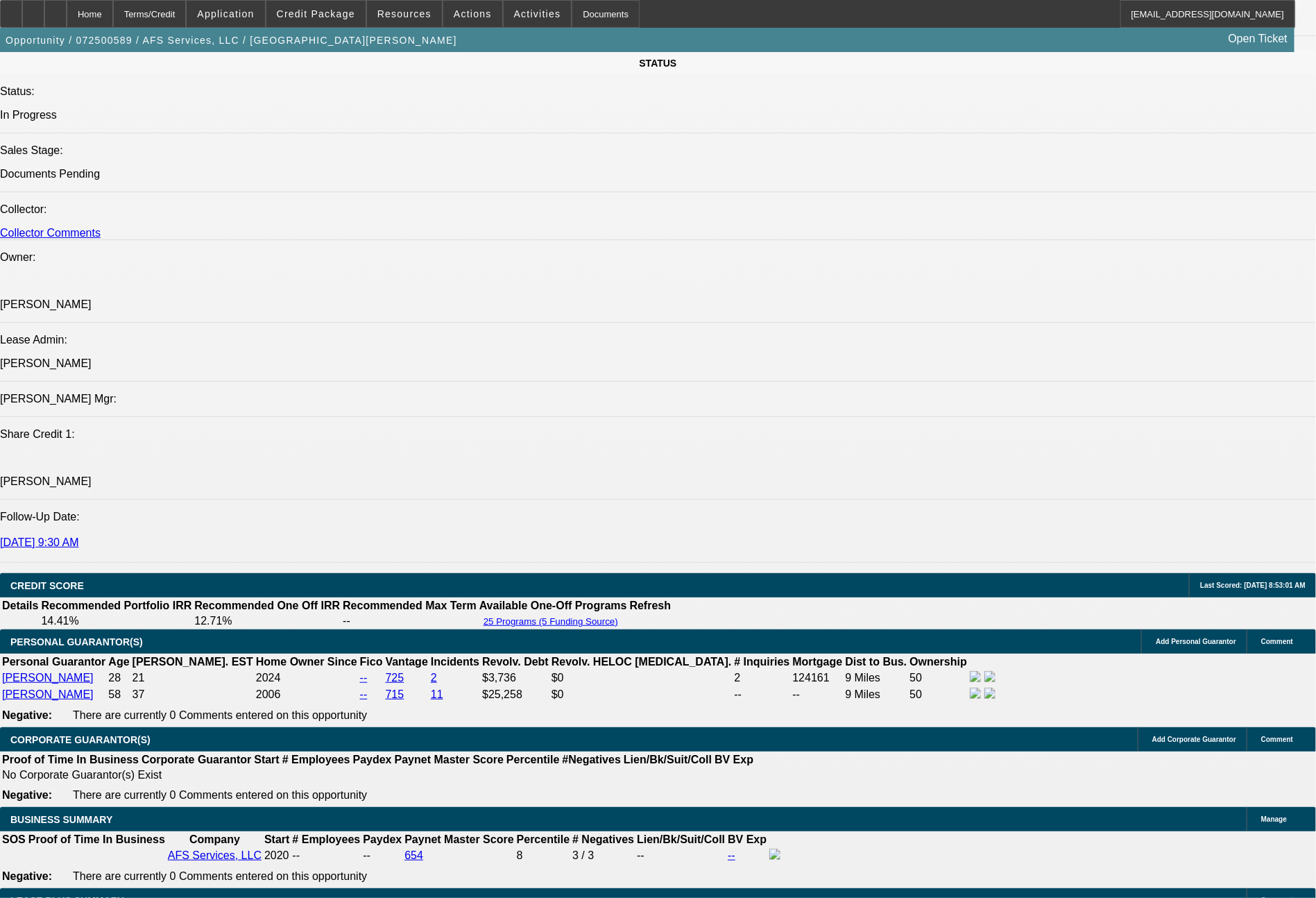
scroll to position [2358, 0]
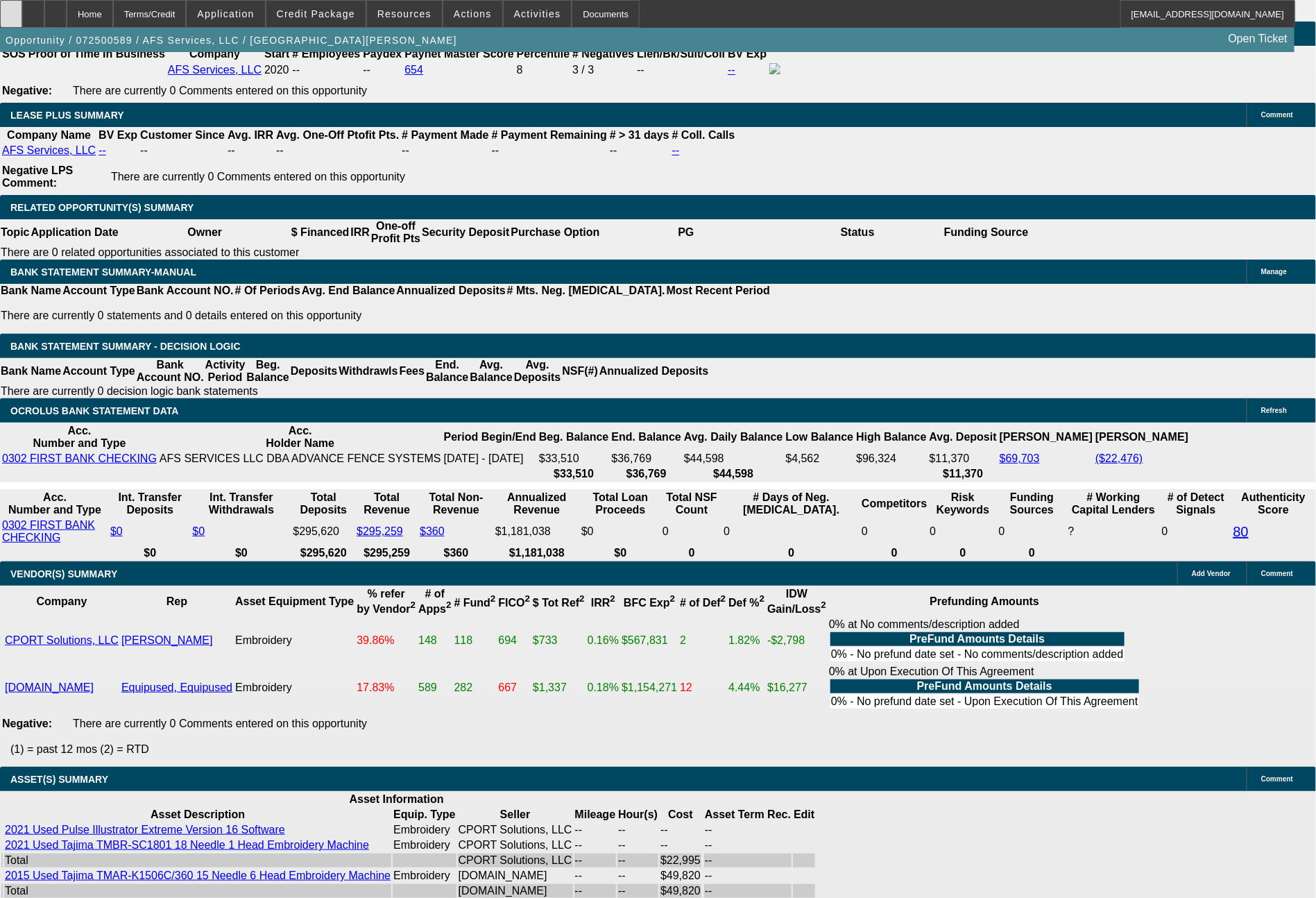
click at [11, 9] on icon at bounding box center [11, 9] width 0 height 0
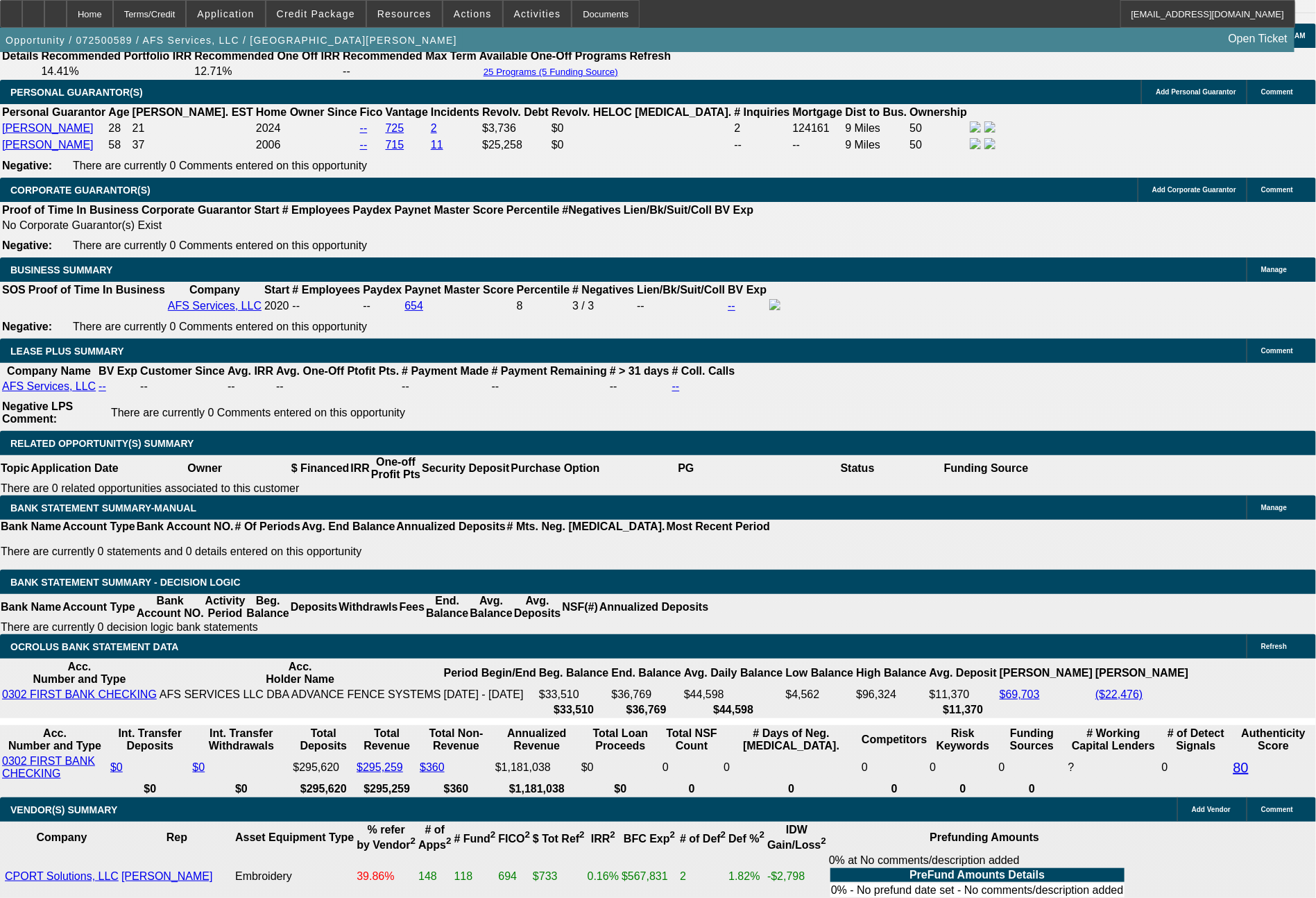
scroll to position [2108, 0]
